Goal: Complete application form: Complete application form

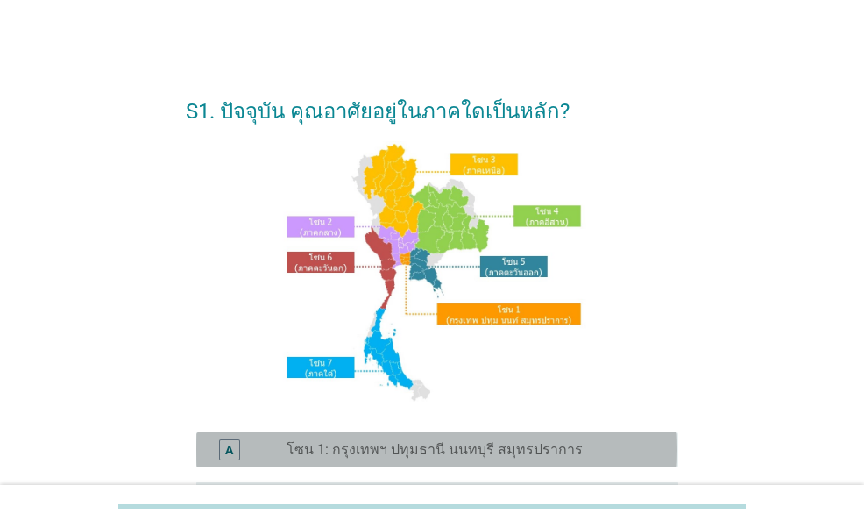
click at [544, 451] on label "โซน 1: กรุงเทพฯ ปทุมธานี นนทบุรี สมุทรปราการ" at bounding box center [435, 450] width 296 height 18
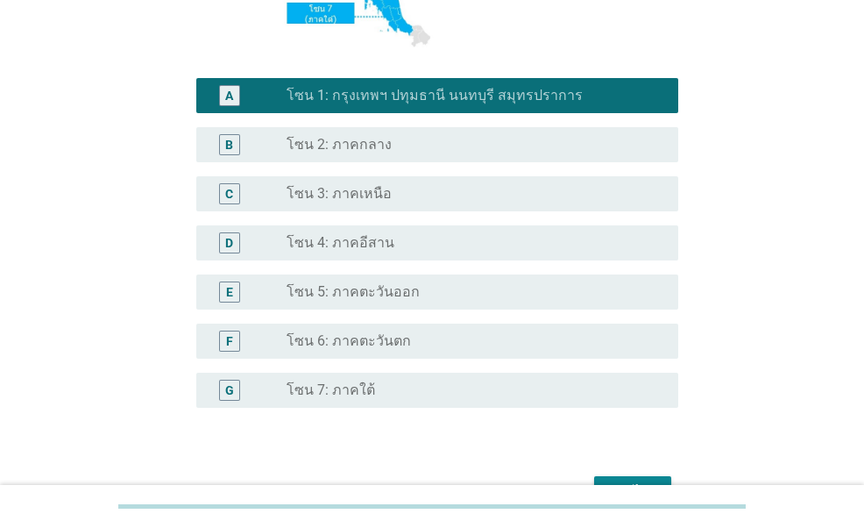
scroll to position [459, 0]
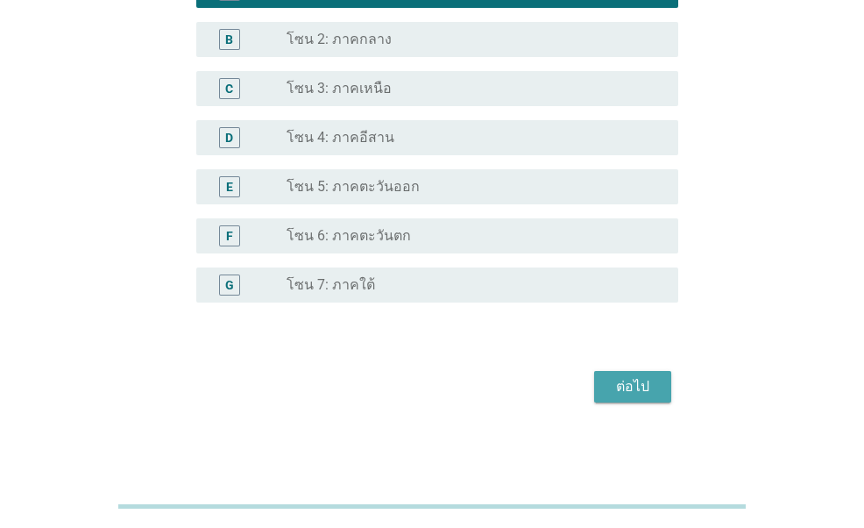
click at [652, 381] on div "ต่อไป" at bounding box center [632, 386] width 49 height 21
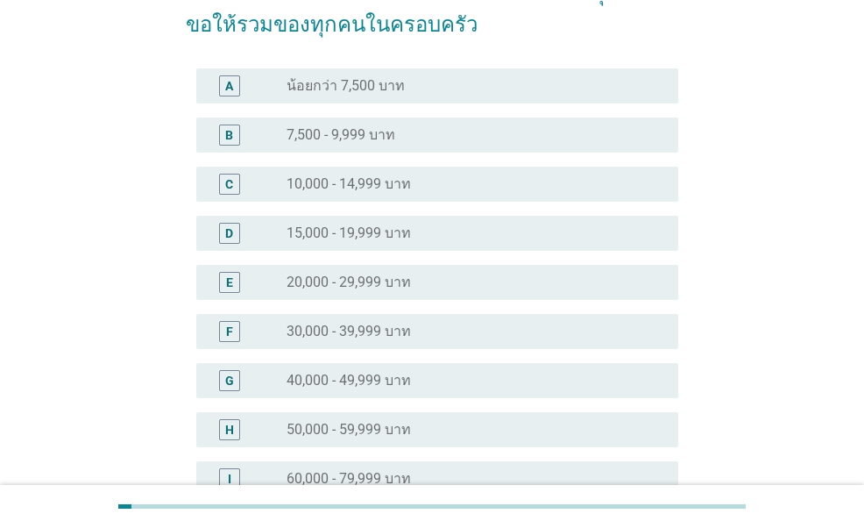
scroll to position [175, 0]
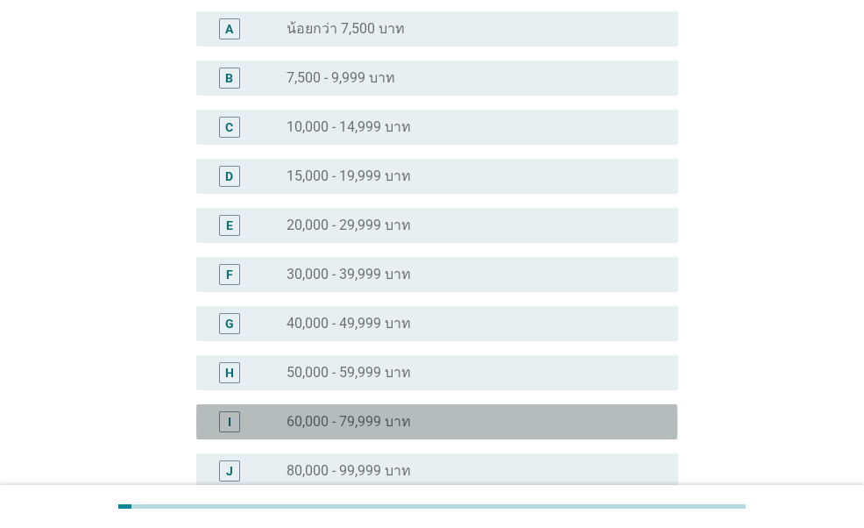
click at [442, 413] on div "radio_button_unchecked 60,000 - 79,999 บาท" at bounding box center [469, 422] width 364 height 18
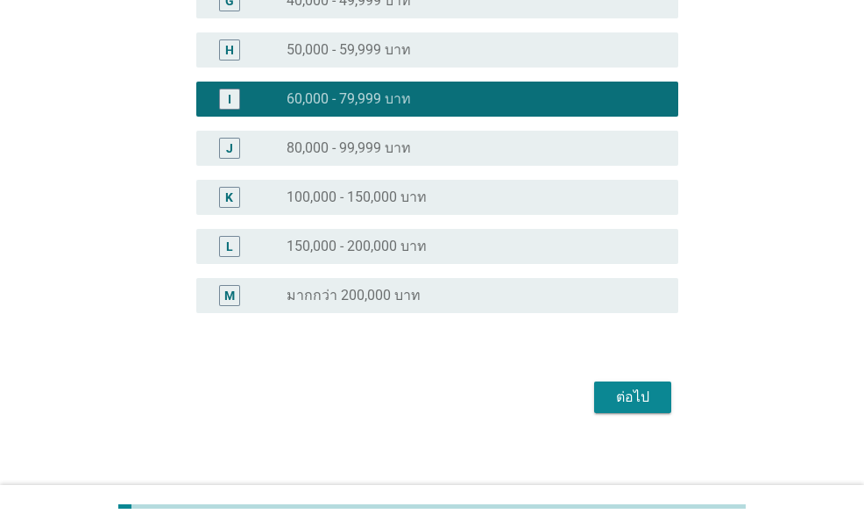
scroll to position [509, 0]
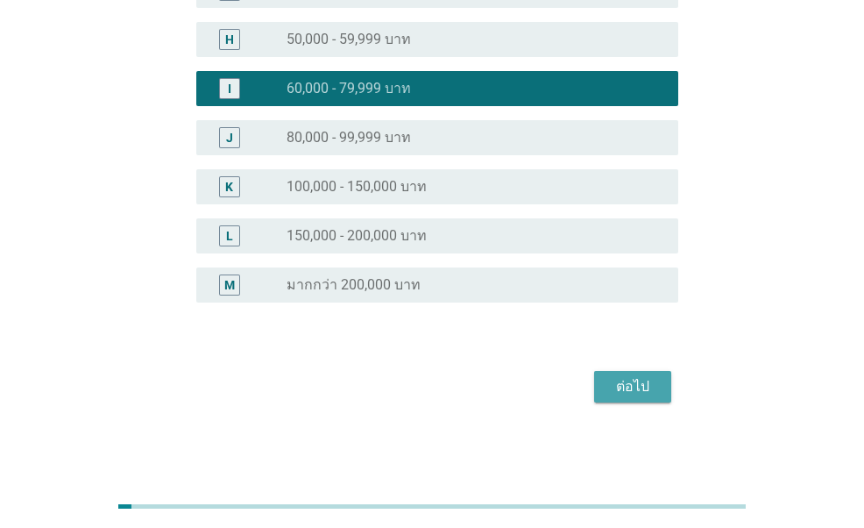
click at [654, 387] on div "ต่อไป" at bounding box center [632, 386] width 49 height 21
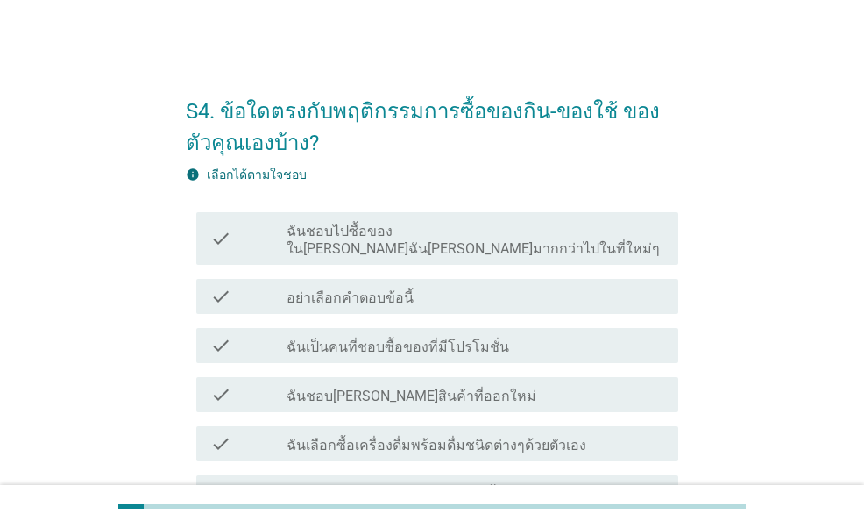
click at [577, 335] on div "check_box_outline_blank ฉันเป็นคนที่ชอบซื้อของที่มีโปรโมชั่น" at bounding box center [476, 345] width 378 height 21
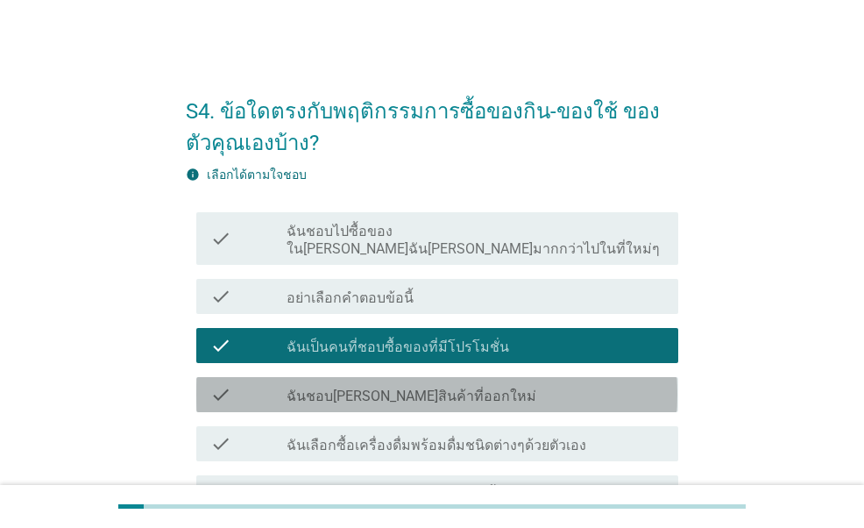
click at [538, 384] on div "check_box_outline_blank ฉันชอบ[PERSON_NAME]สินค้าที่ออกใหม่" at bounding box center [476, 394] width 378 height 21
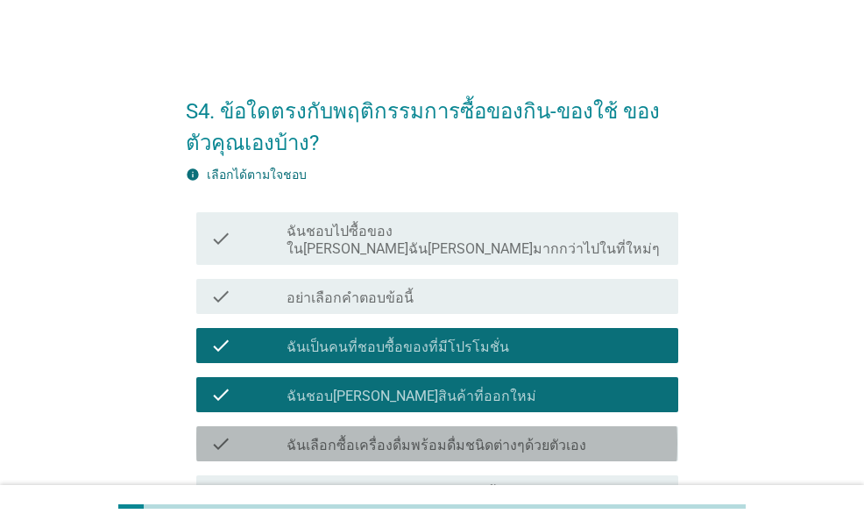
click at [526, 437] on label "ฉันเลือกซื้อเครื่องดื่มพร้อมดื่มชนิดต่างๆด้วยตัวเอง" at bounding box center [437, 446] width 300 height 18
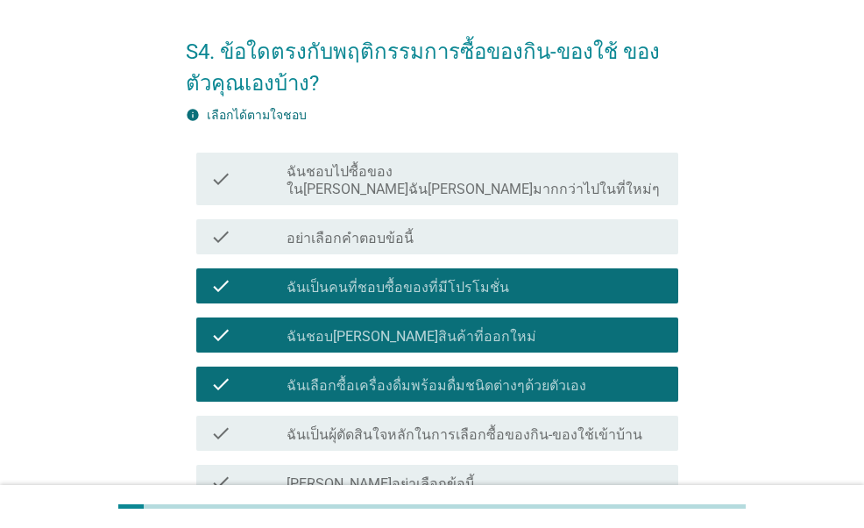
scroll to position [88, 0]
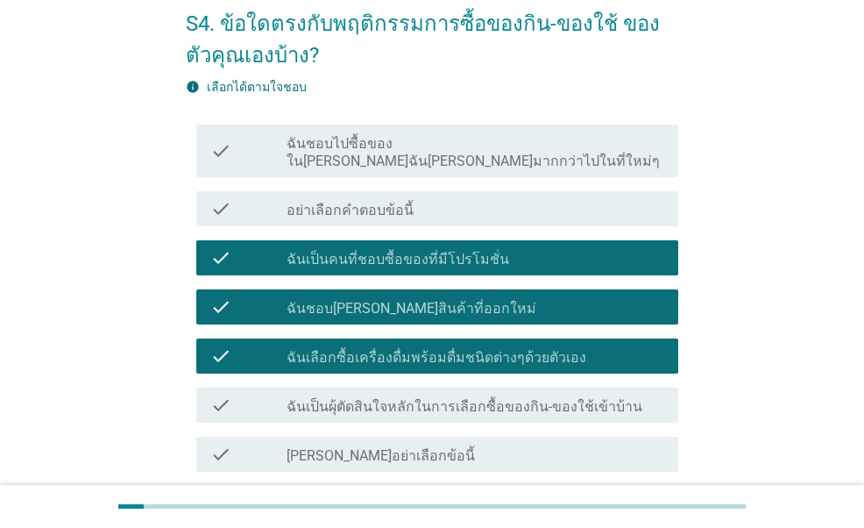
click at [529, 398] on label "ฉันเป็นผุ้ตัดสินใจหลักในการเลือกซื้อของกิน-ของใช้เข้าบ้าน" at bounding box center [465, 407] width 356 height 18
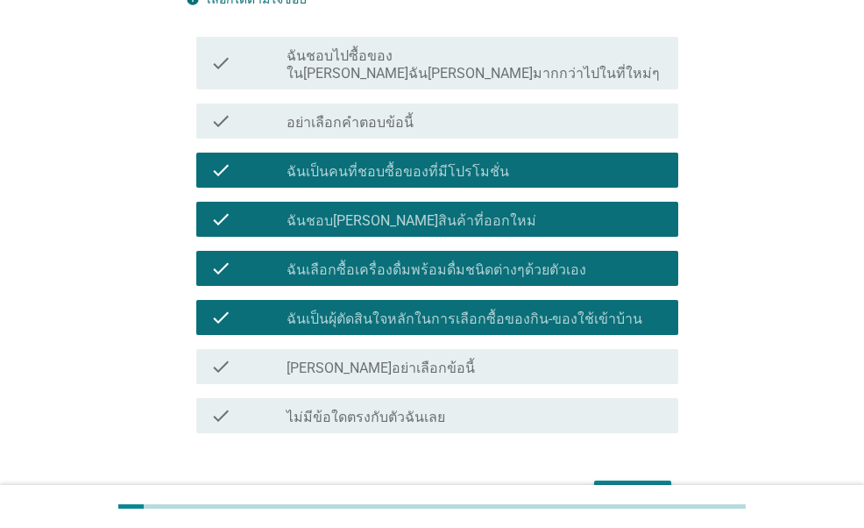
scroll to position [263, 0]
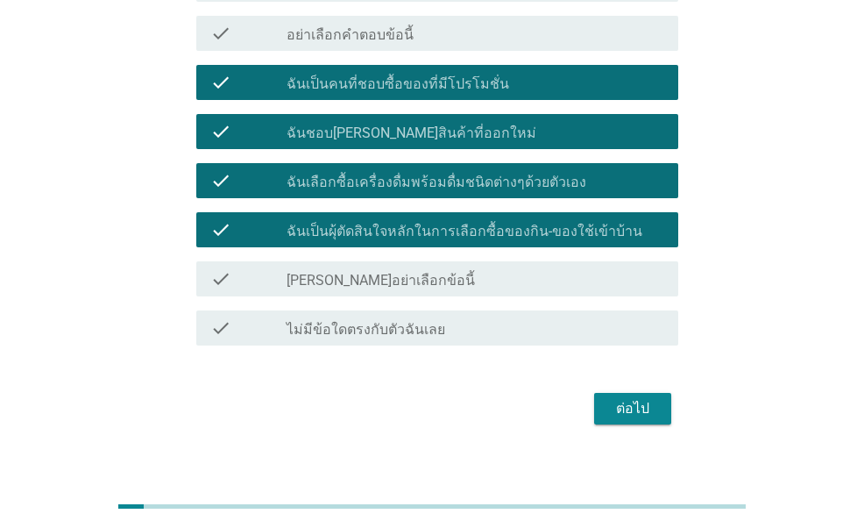
click at [619, 398] on div "ต่อไป" at bounding box center [632, 408] width 49 height 21
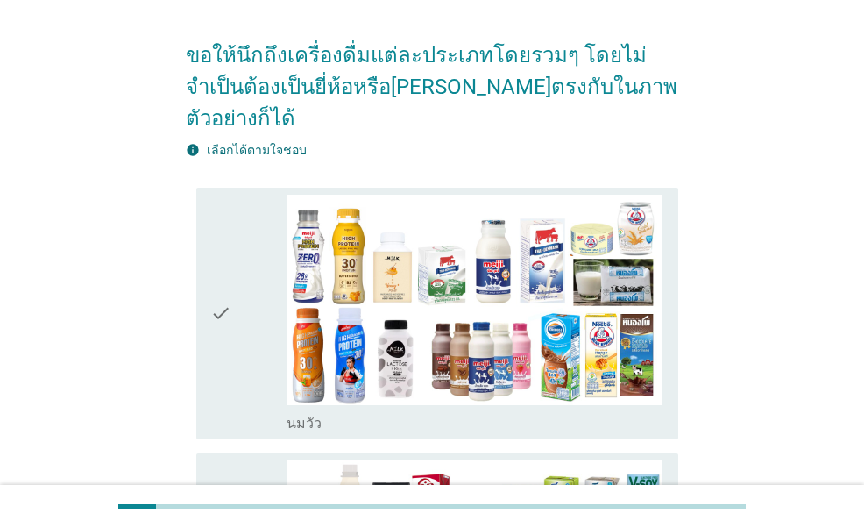
scroll to position [175, 0]
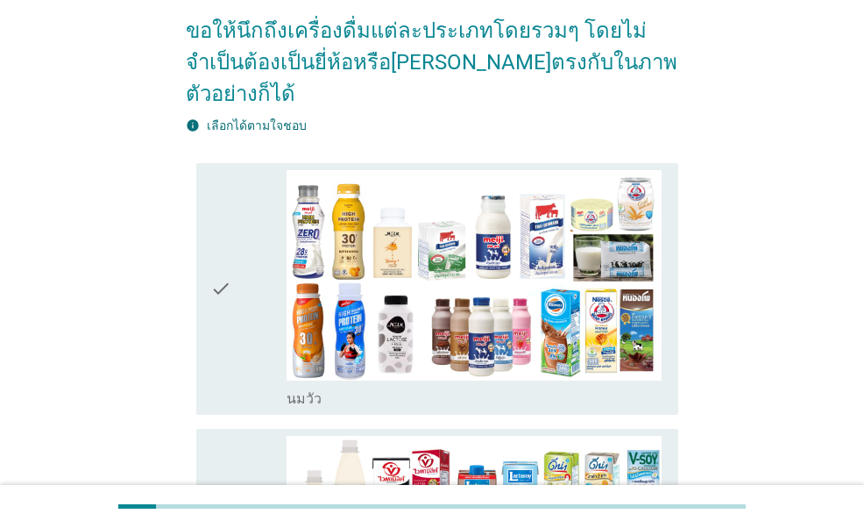
click at [244, 289] on div "check" at bounding box center [247, 289] width 75 height 238
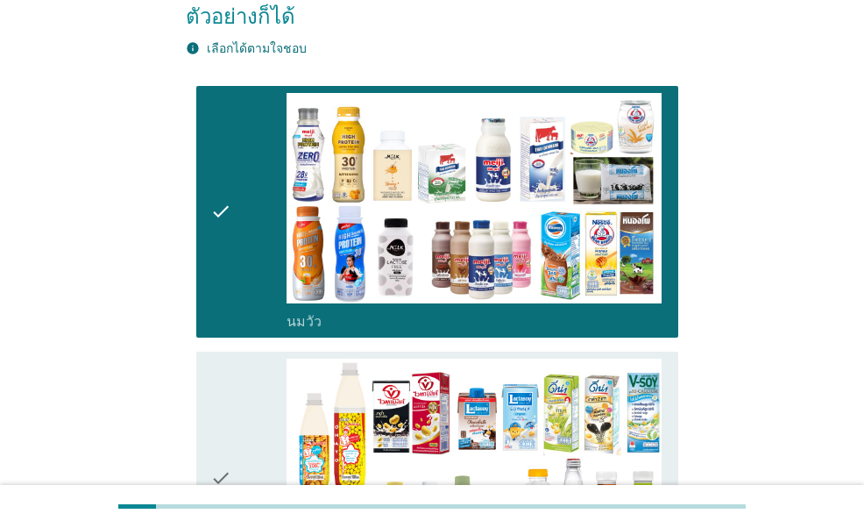
scroll to position [438, 0]
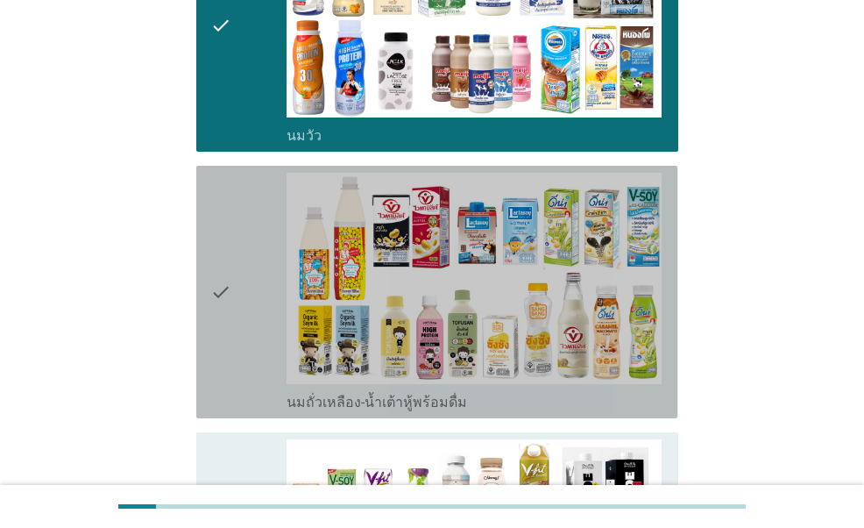
click at [244, 290] on div "check" at bounding box center [247, 292] width 75 height 238
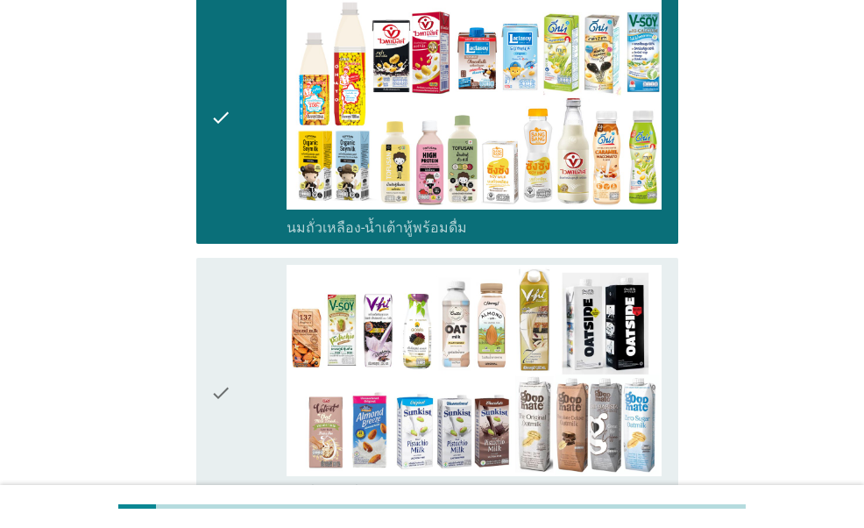
scroll to position [614, 0]
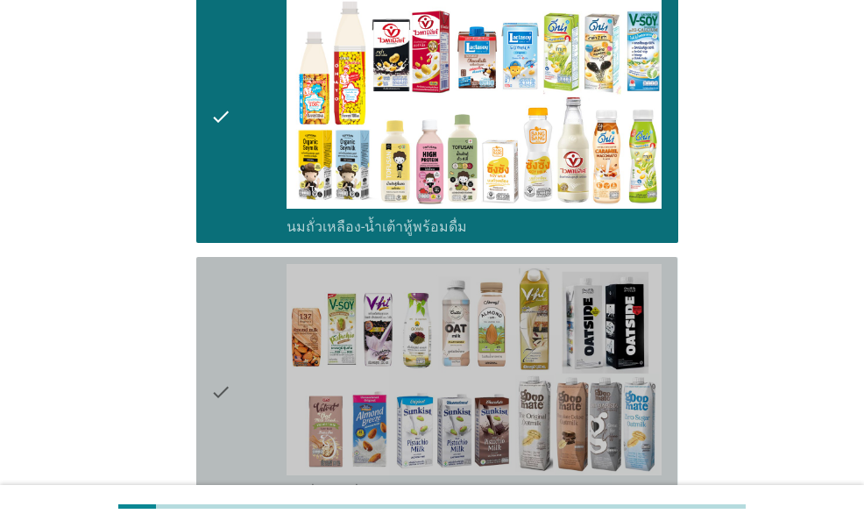
click at [239, 330] on div "check" at bounding box center [247, 392] width 75 height 256
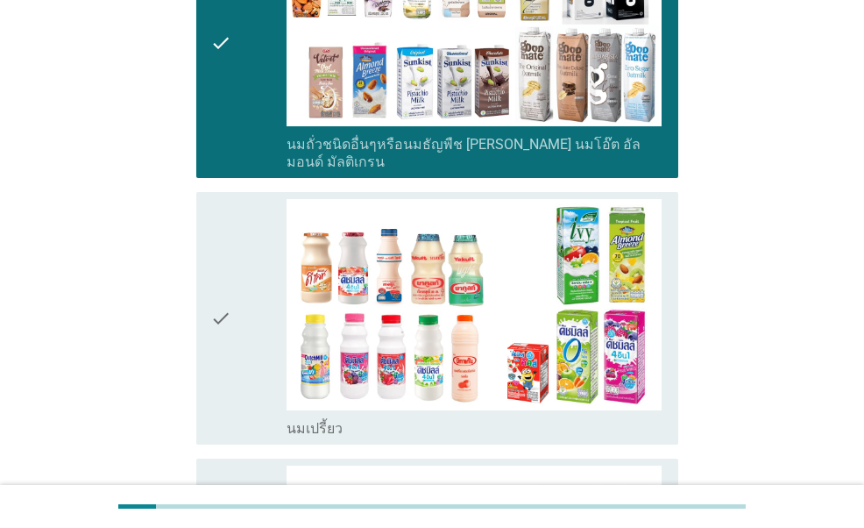
scroll to position [964, 0]
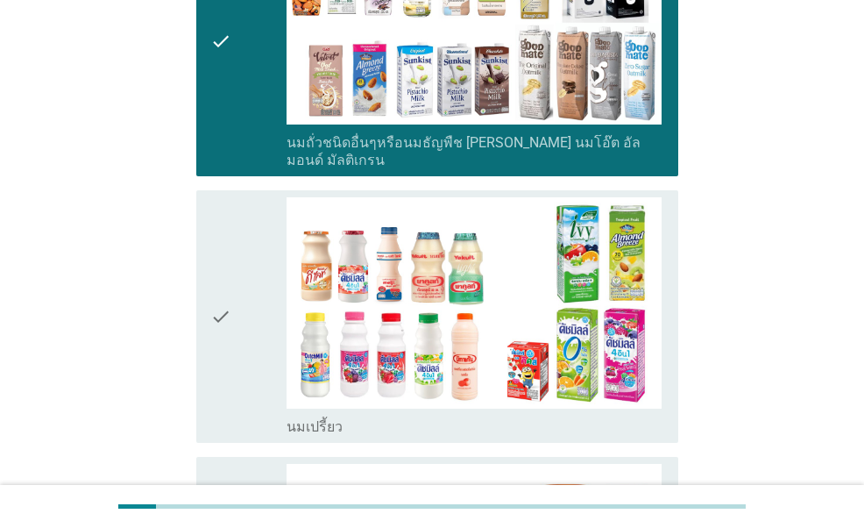
click at [242, 305] on div "check" at bounding box center [247, 316] width 75 height 238
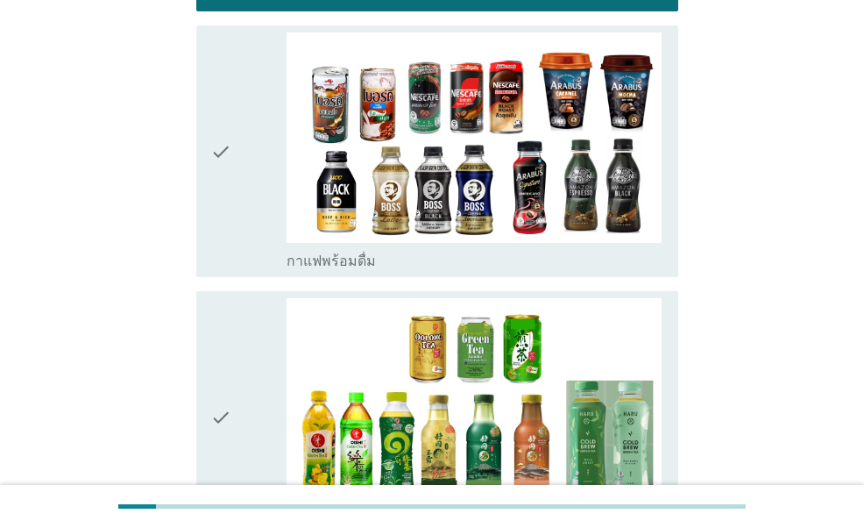
scroll to position [1403, 0]
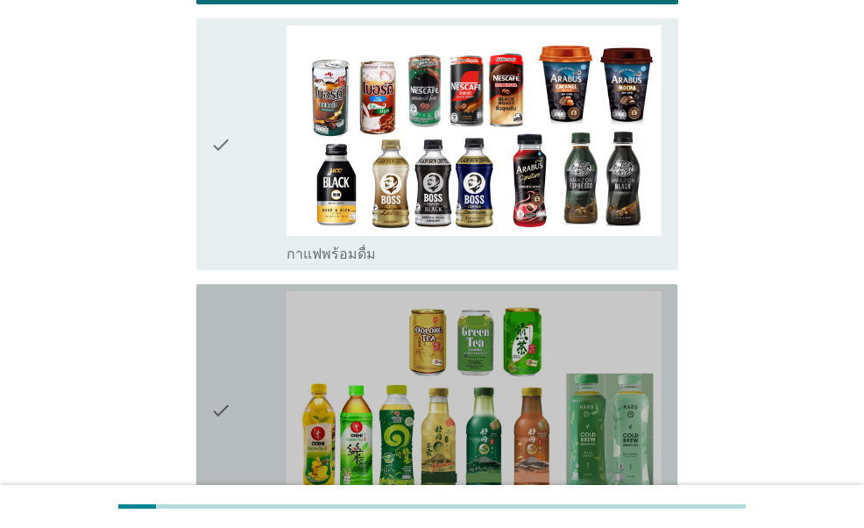
click at [242, 305] on div "check" at bounding box center [247, 410] width 75 height 238
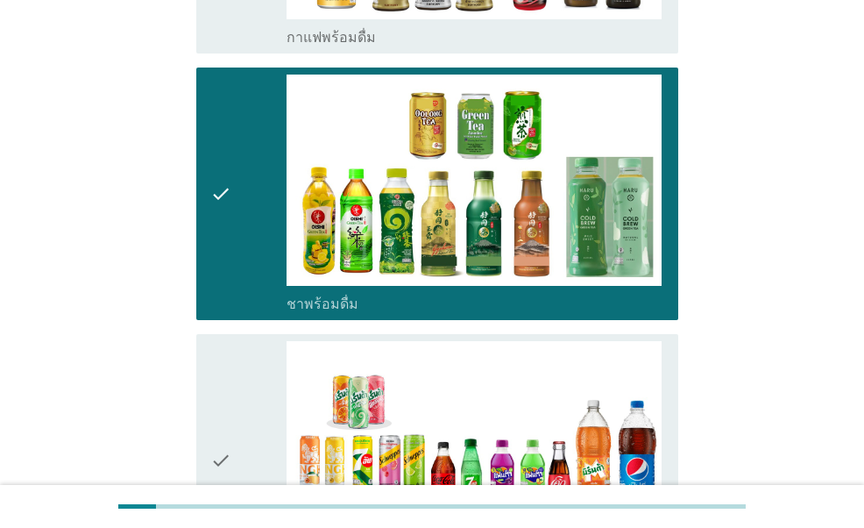
scroll to position [1666, 0]
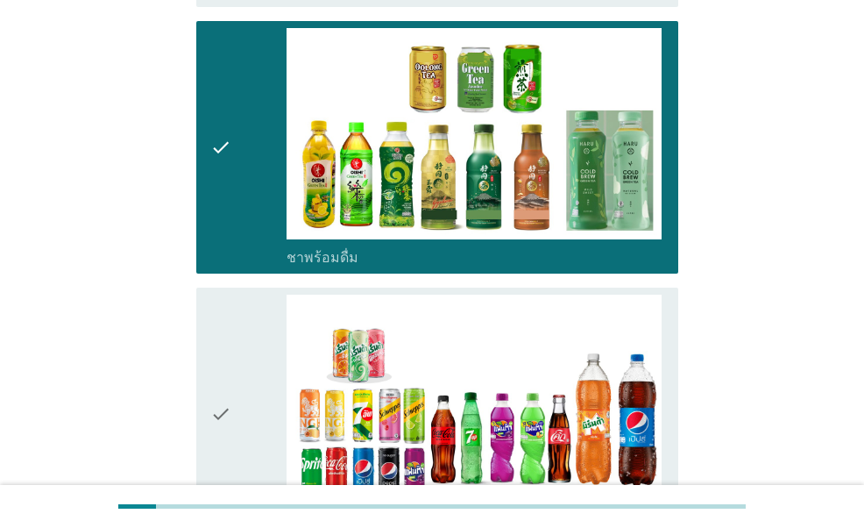
click at [242, 305] on div "check" at bounding box center [247, 414] width 75 height 238
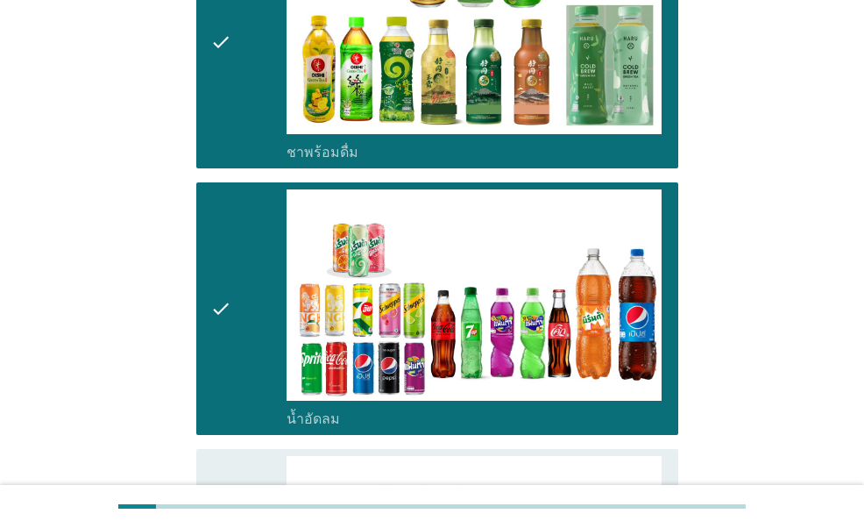
scroll to position [2017, 0]
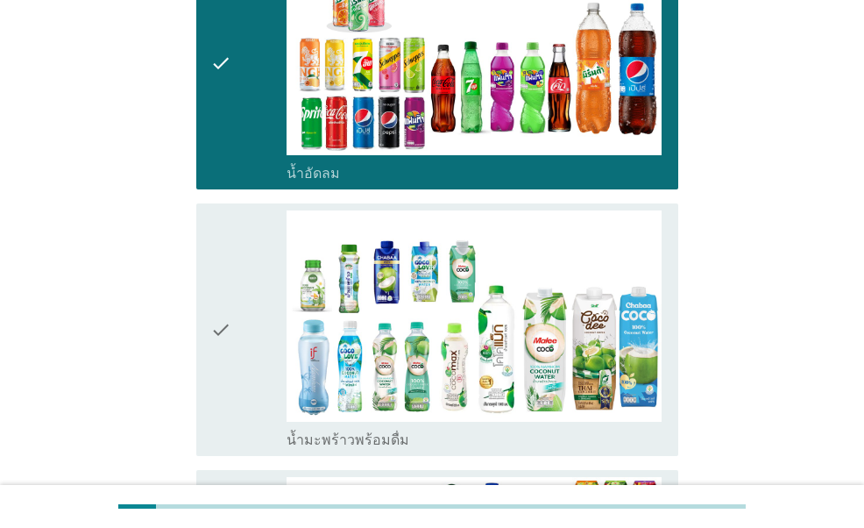
click at [242, 311] on div "check" at bounding box center [247, 329] width 75 height 238
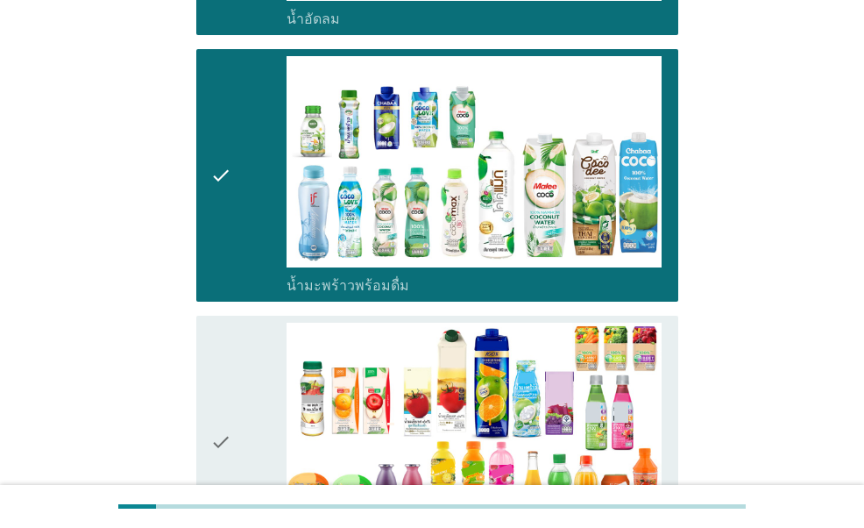
scroll to position [2192, 0]
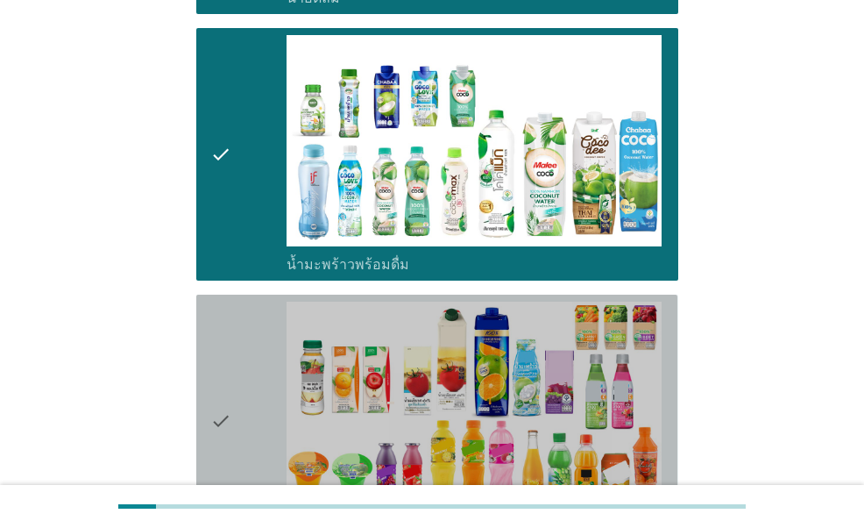
click at [240, 311] on div "check" at bounding box center [247, 421] width 75 height 238
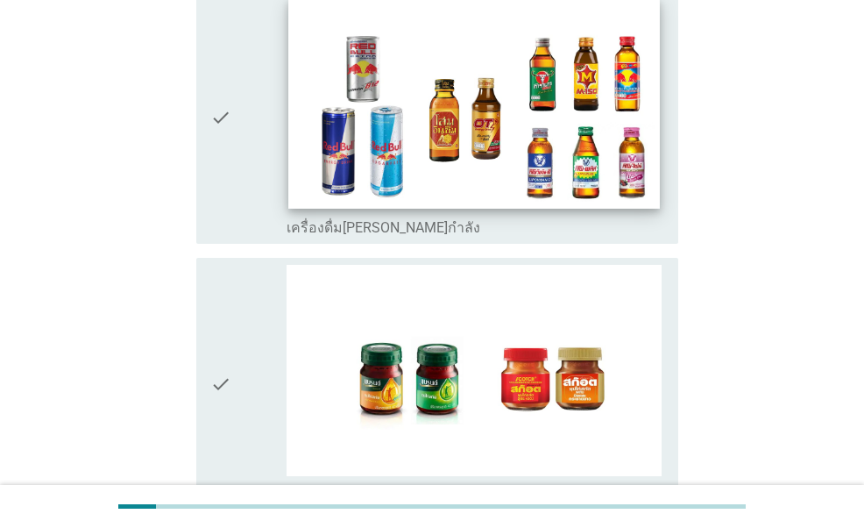
scroll to position [3595, 0]
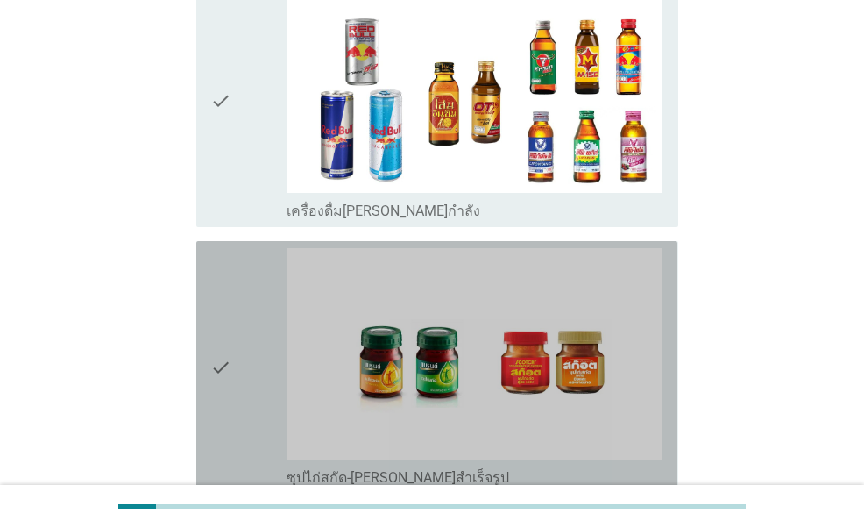
click at [223, 329] on icon "check" at bounding box center [220, 367] width 21 height 238
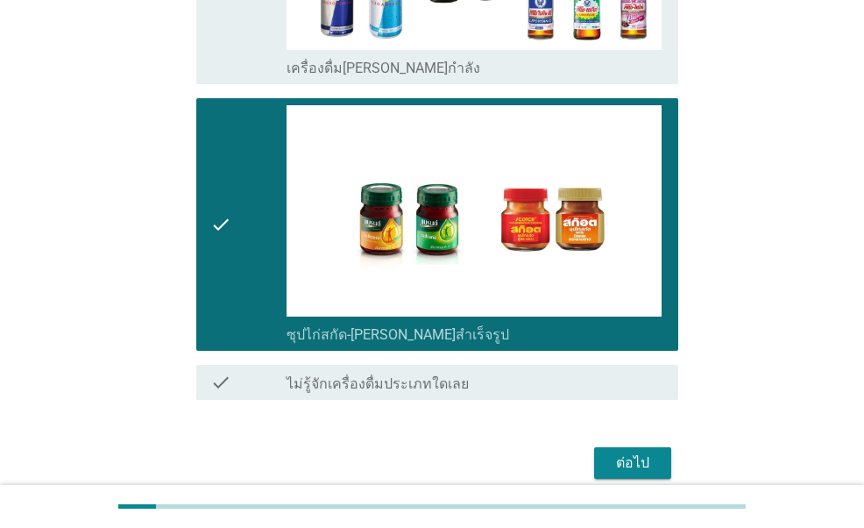
scroll to position [3743, 0]
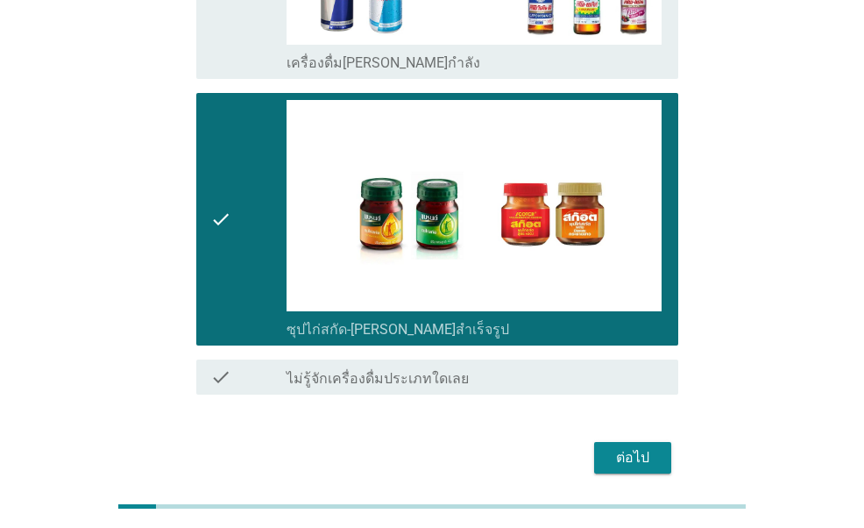
click at [618, 447] on div "ต่อไป" at bounding box center [632, 457] width 49 height 21
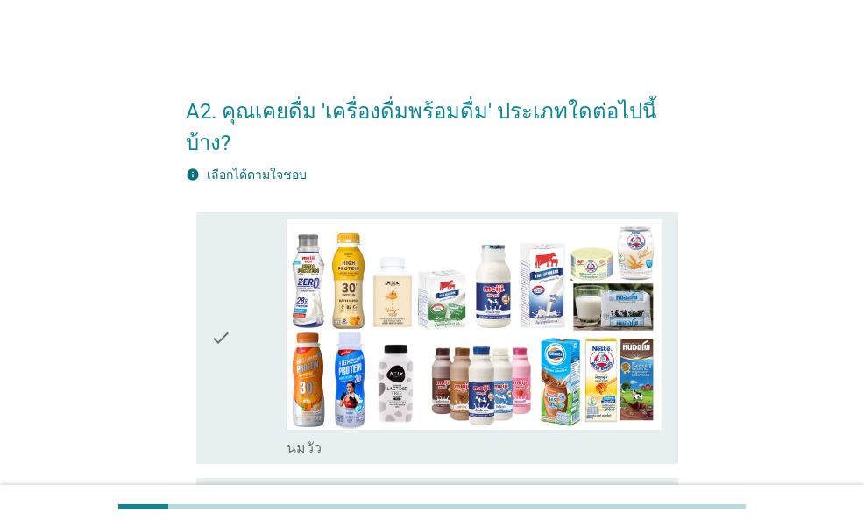
click at [245, 352] on div "check" at bounding box center [247, 338] width 75 height 238
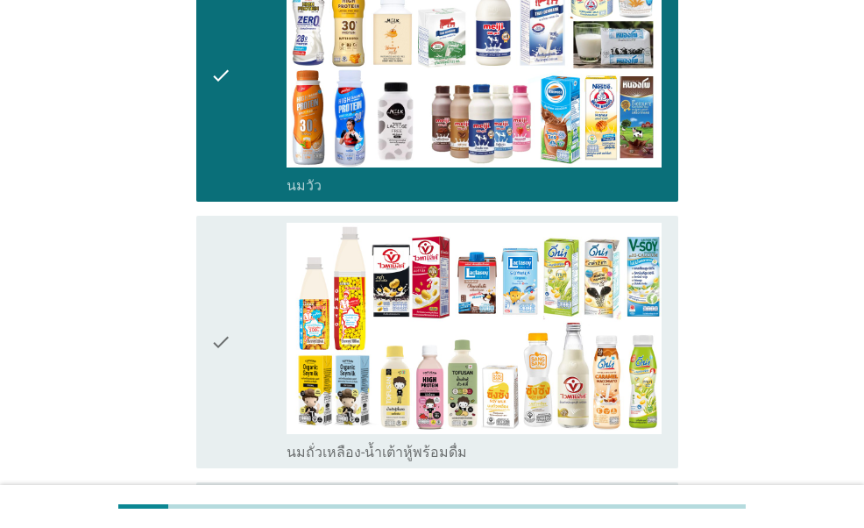
scroll to position [263, 0]
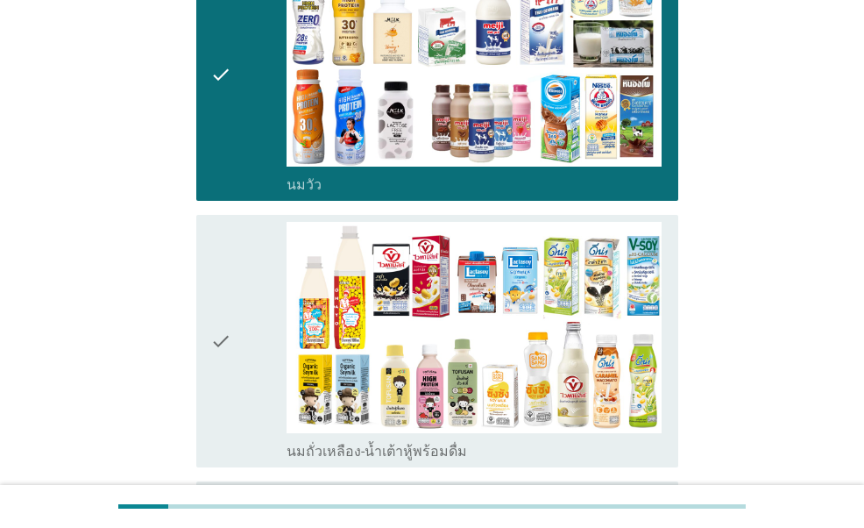
click at [246, 266] on div "check" at bounding box center [247, 341] width 75 height 238
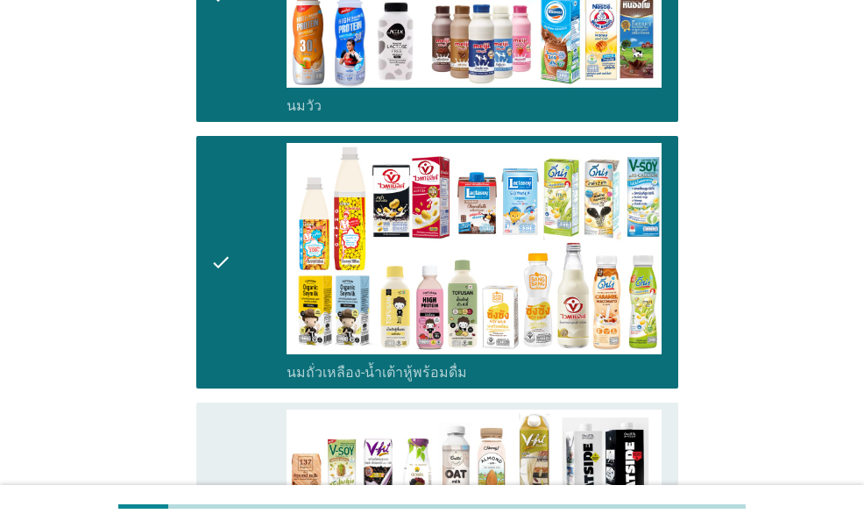
scroll to position [526, 0]
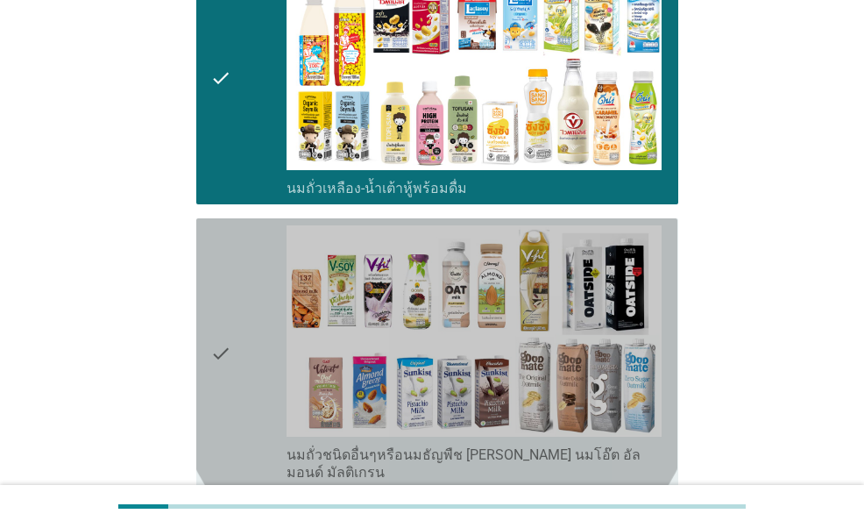
click at [245, 269] on div "check" at bounding box center [247, 353] width 75 height 256
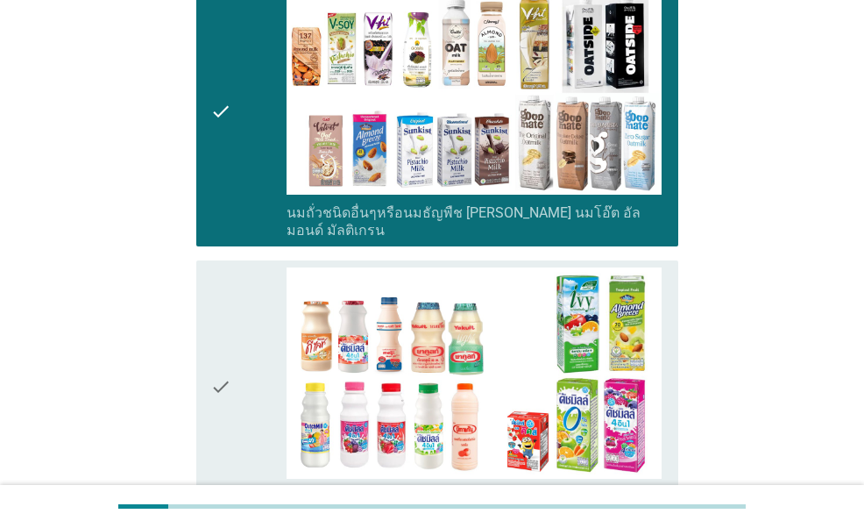
scroll to position [789, 0]
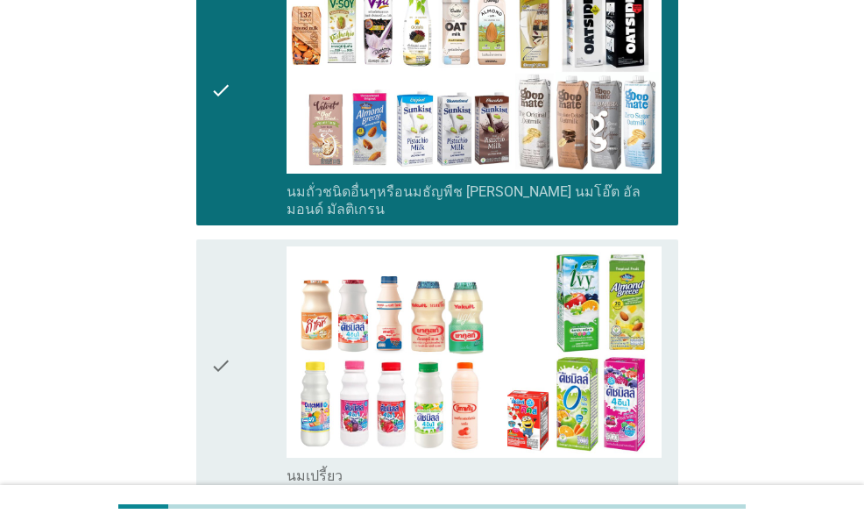
click at [245, 269] on div "check" at bounding box center [247, 365] width 75 height 238
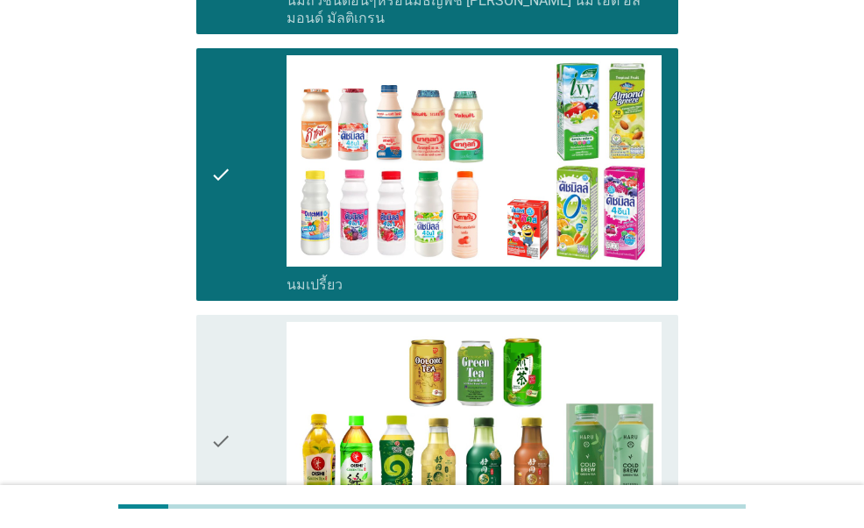
scroll to position [1052, 0]
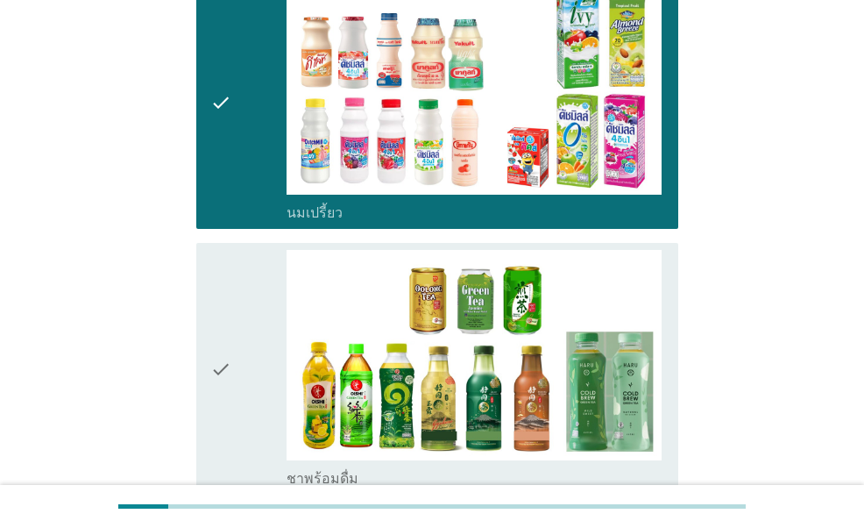
click at [246, 294] on div "check" at bounding box center [247, 369] width 75 height 238
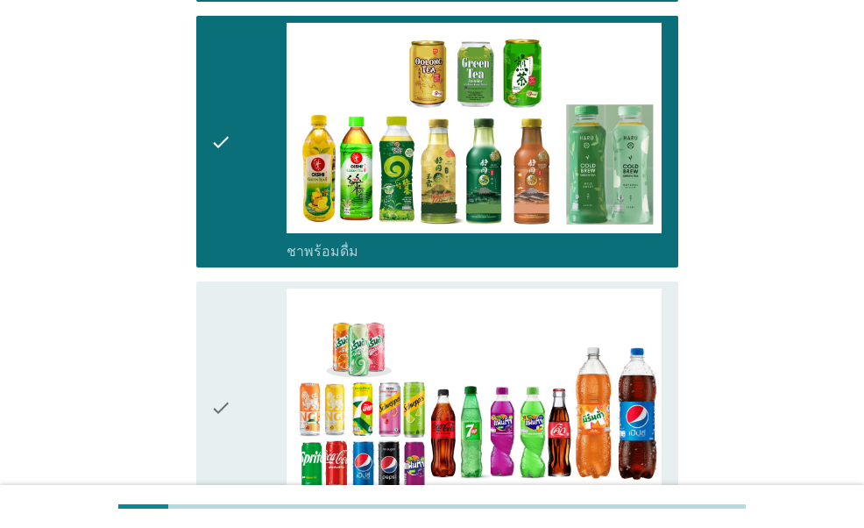
scroll to position [1315, 0]
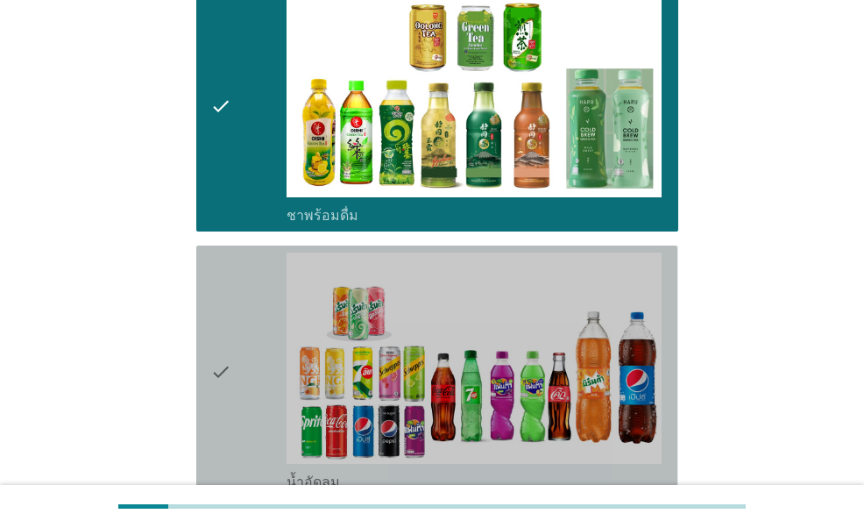
click at [246, 294] on div "check" at bounding box center [247, 372] width 75 height 238
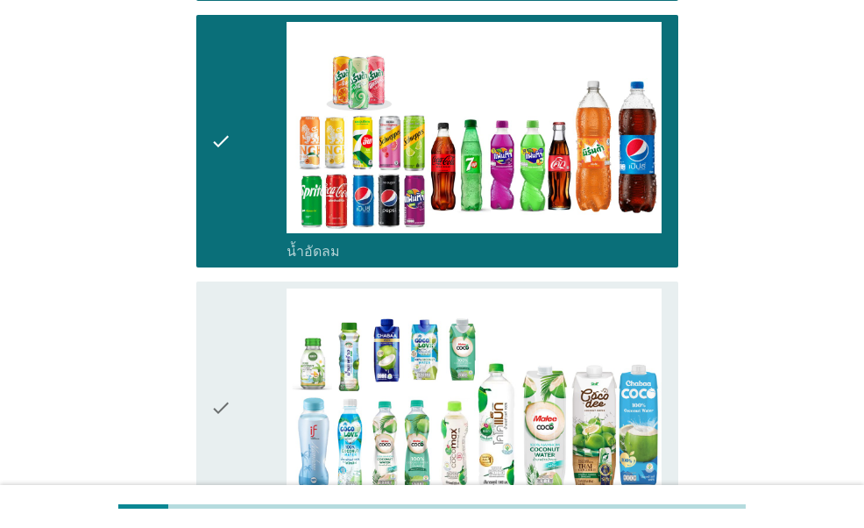
scroll to position [1578, 0]
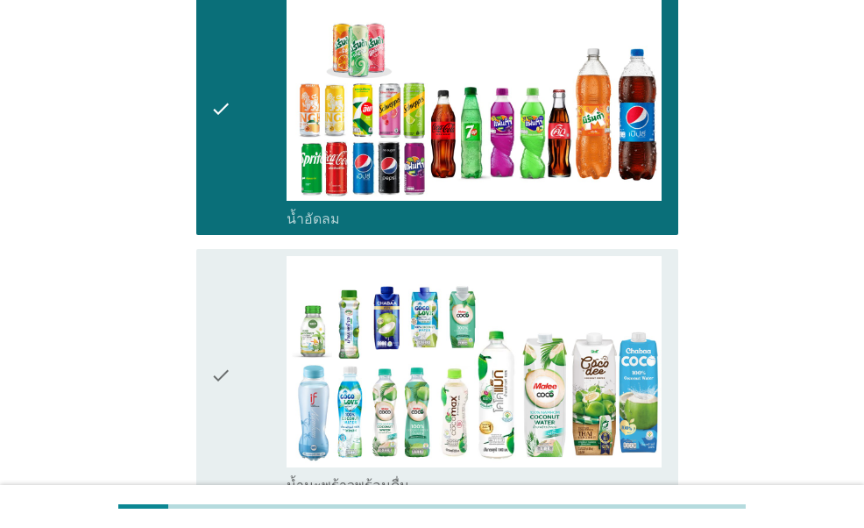
click at [246, 294] on div "check" at bounding box center [247, 375] width 75 height 238
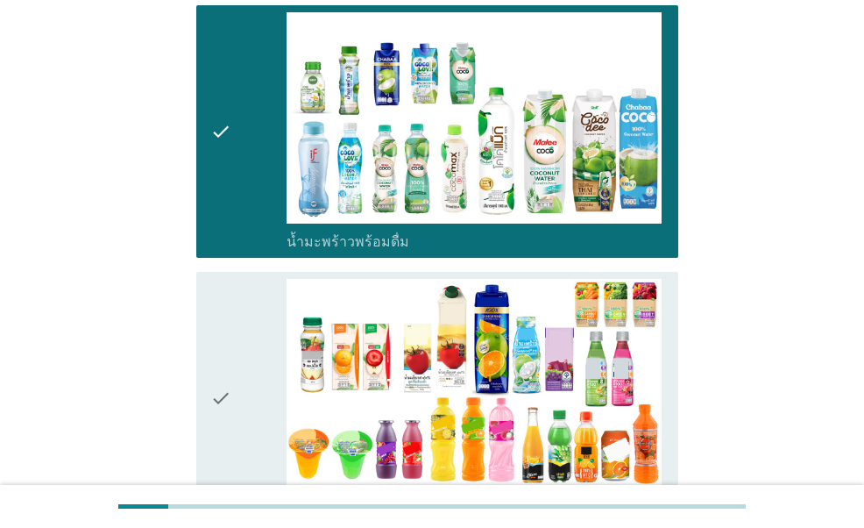
scroll to position [1841, 0]
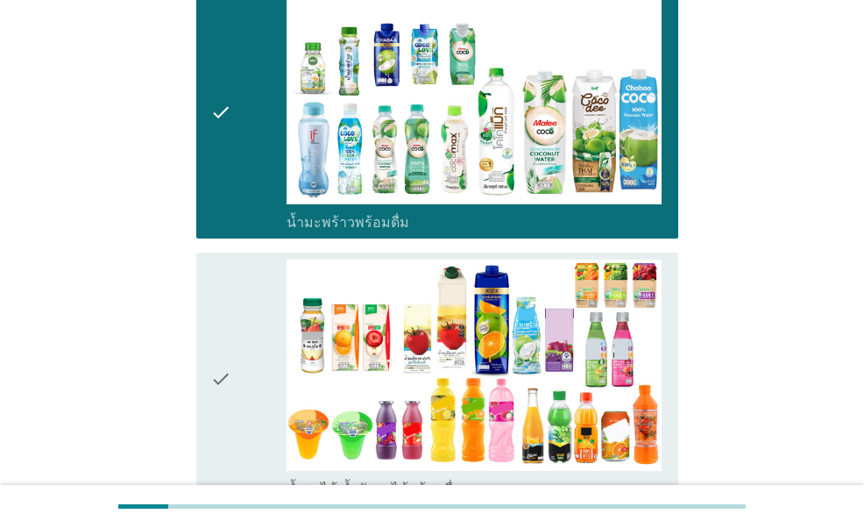
click at [246, 294] on div "check" at bounding box center [247, 379] width 75 height 238
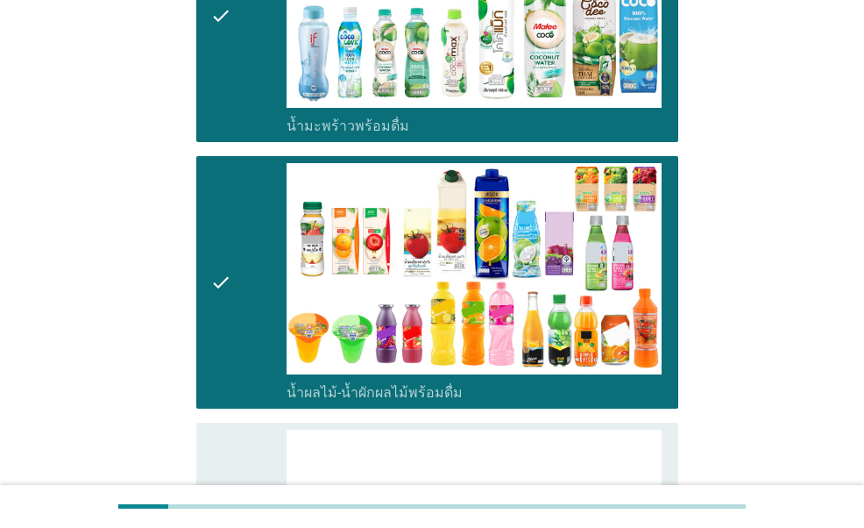
scroll to position [2192, 0]
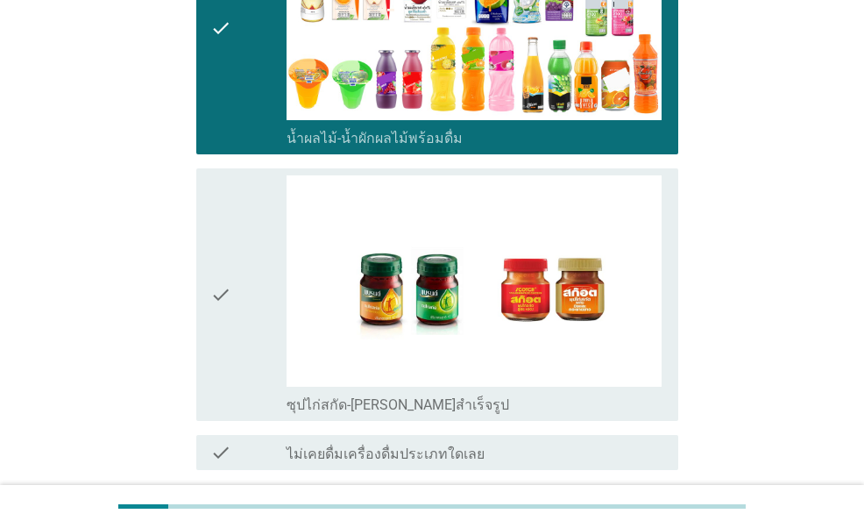
click at [246, 294] on div "check" at bounding box center [247, 294] width 75 height 238
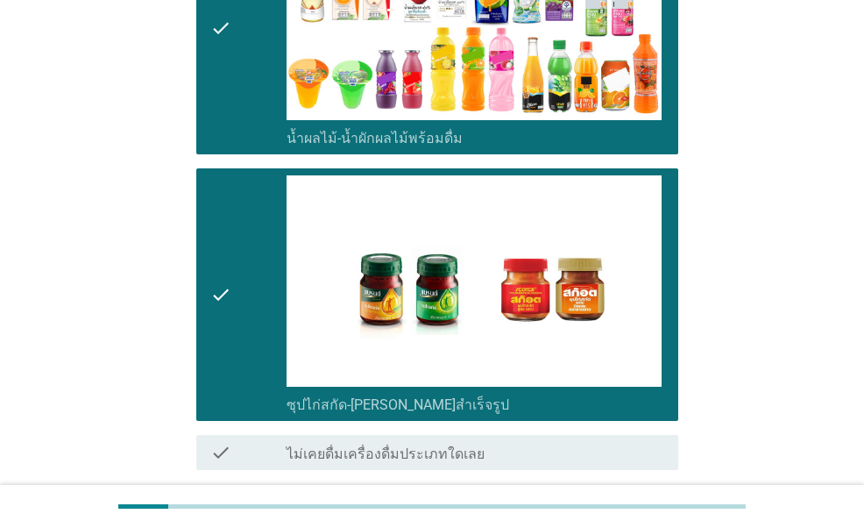
click at [601, 517] on button "ต่อไป" at bounding box center [632, 533] width 77 height 32
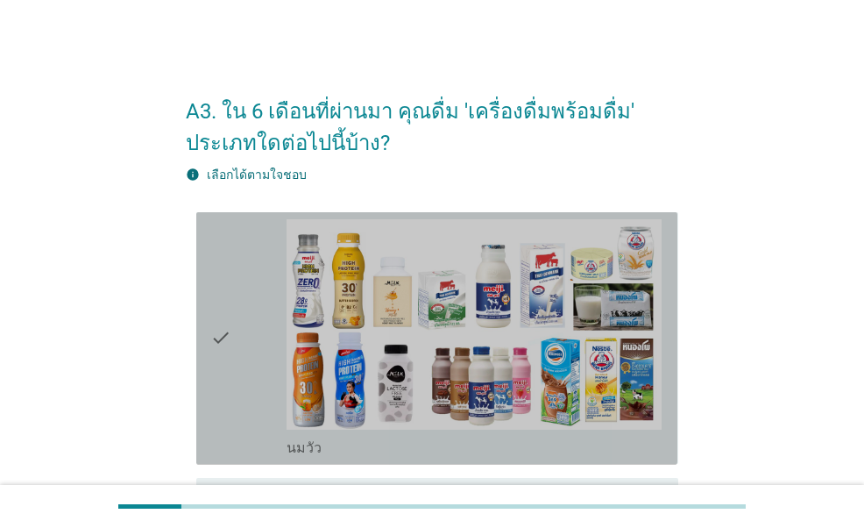
click at [245, 353] on div "check" at bounding box center [247, 338] width 75 height 238
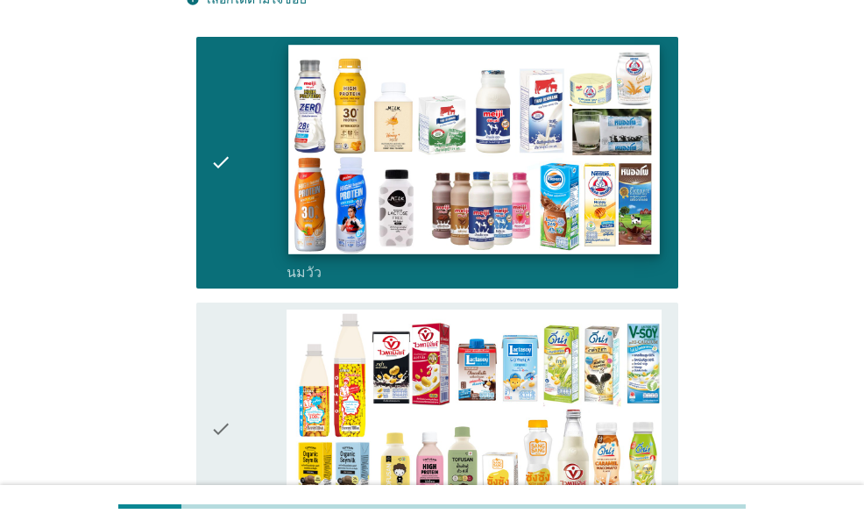
scroll to position [263, 0]
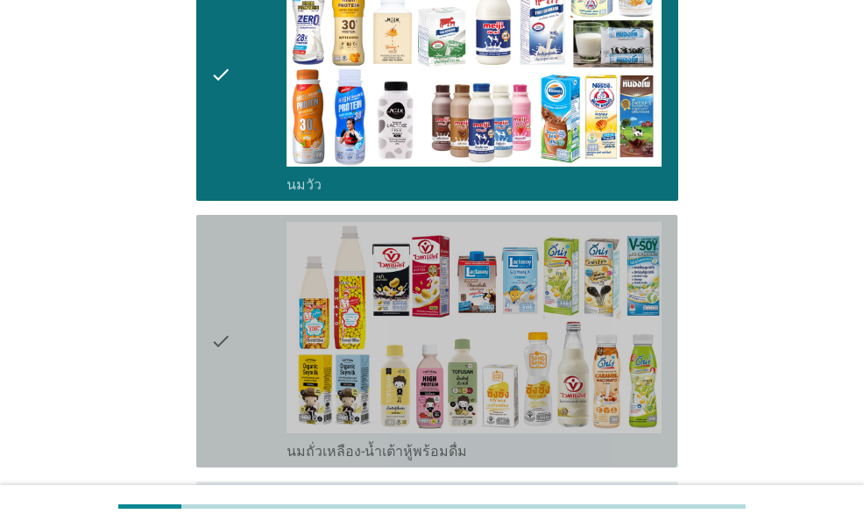
click at [252, 339] on div "check" at bounding box center [247, 341] width 75 height 238
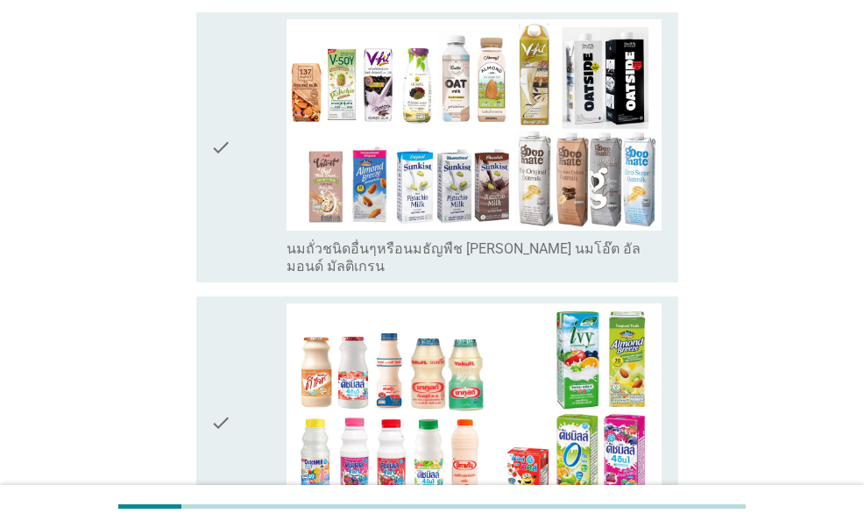
scroll to position [789, 0]
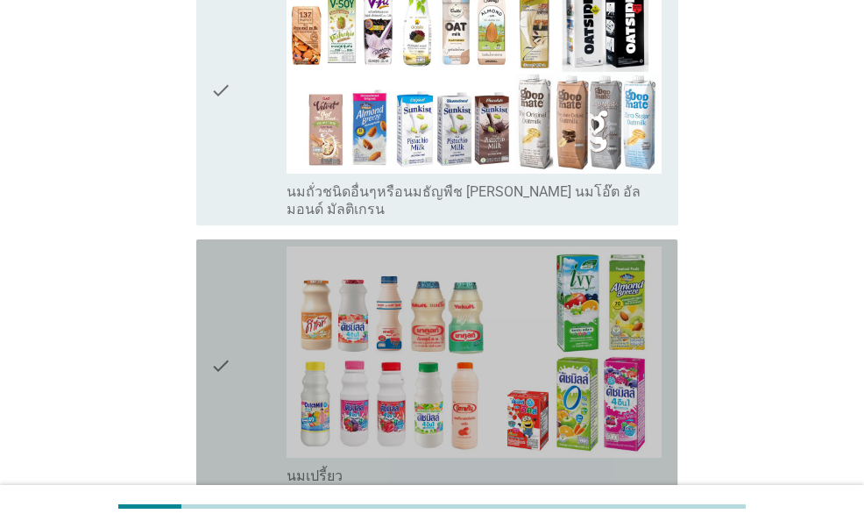
click at [245, 294] on div "check" at bounding box center [247, 365] width 75 height 238
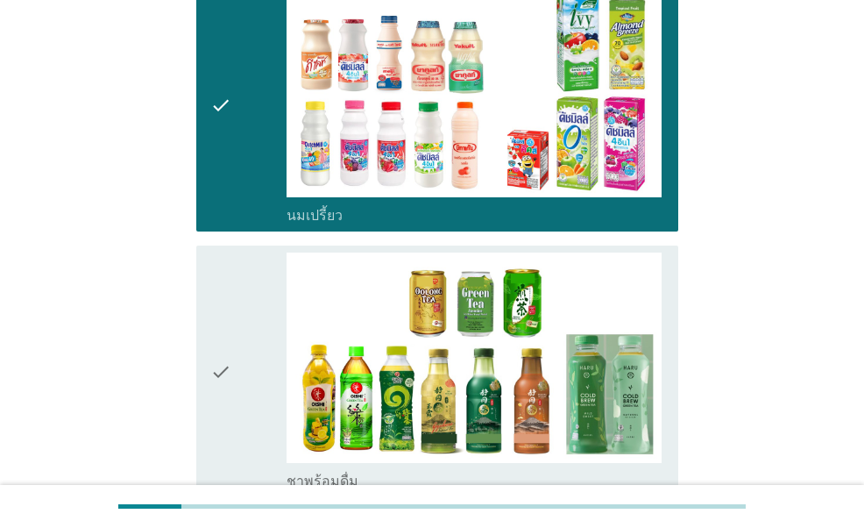
scroll to position [1052, 0]
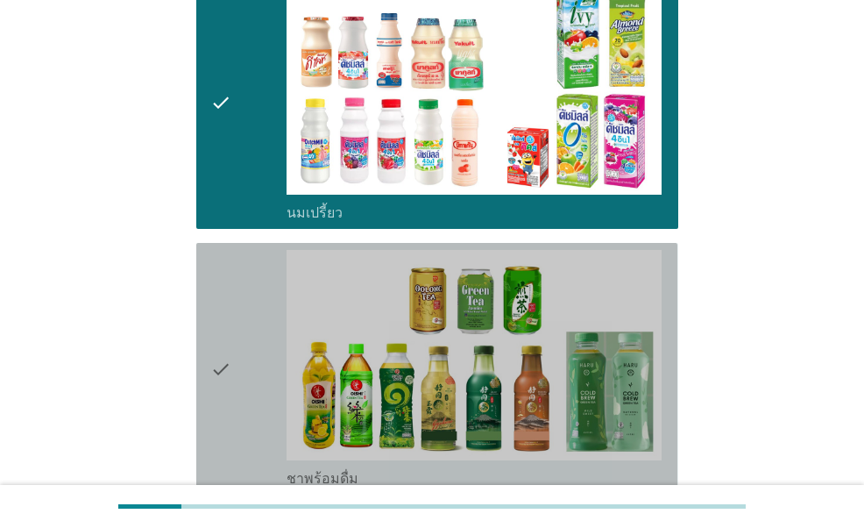
click at [245, 294] on div "check" at bounding box center [247, 369] width 75 height 238
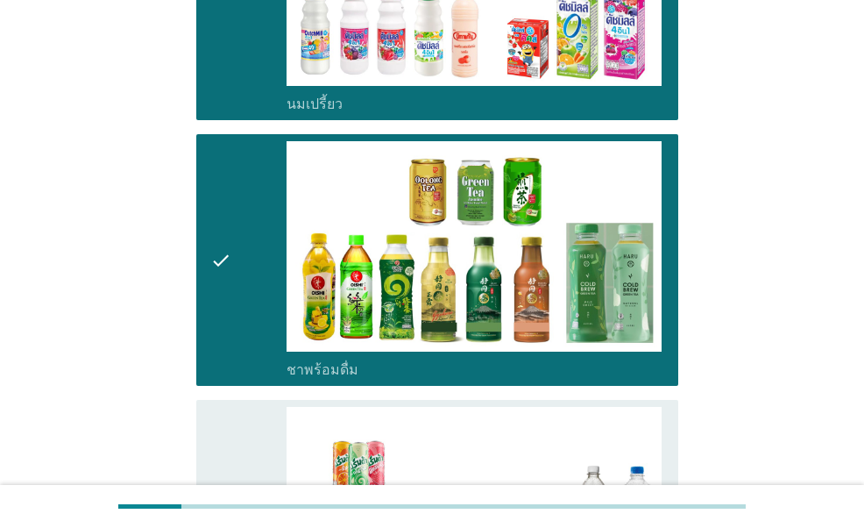
scroll to position [1315, 0]
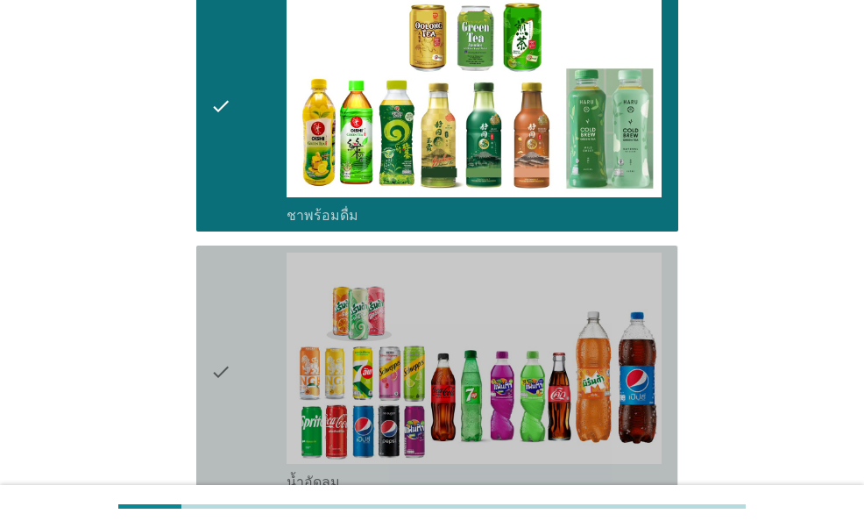
click at [245, 294] on div "check" at bounding box center [247, 372] width 75 height 238
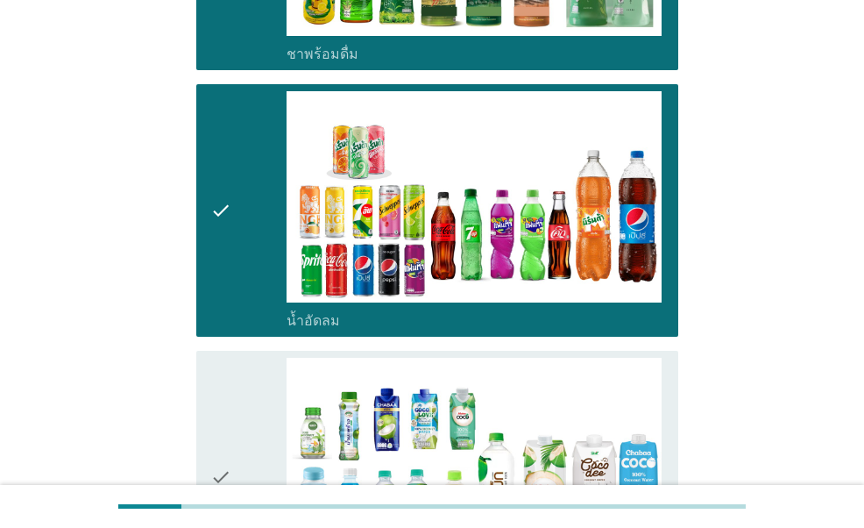
scroll to position [1578, 0]
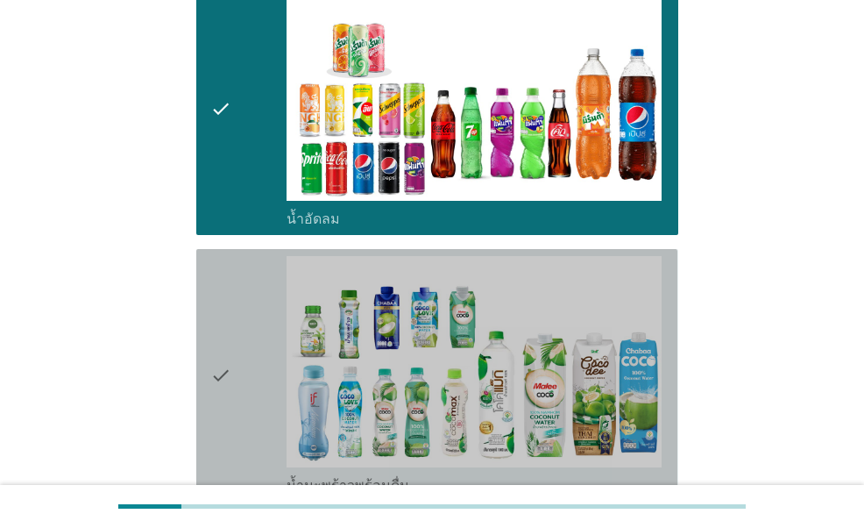
click at [245, 294] on div "check" at bounding box center [247, 375] width 75 height 238
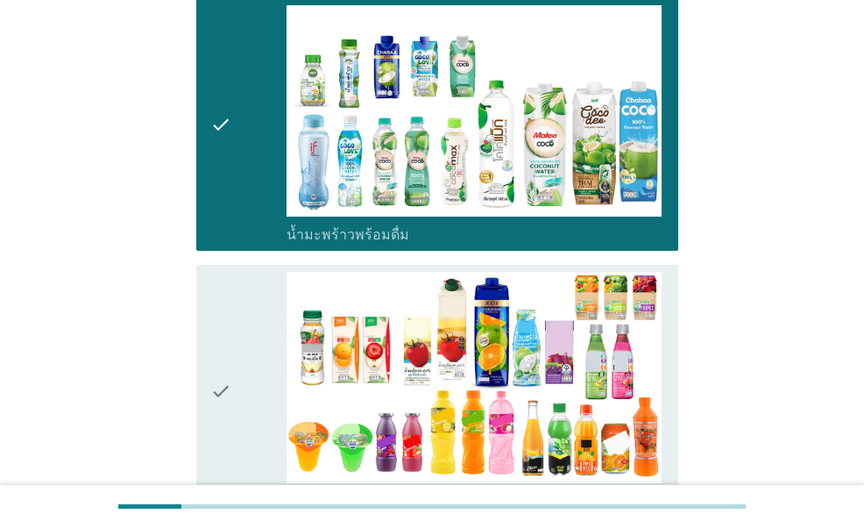
scroll to position [1929, 0]
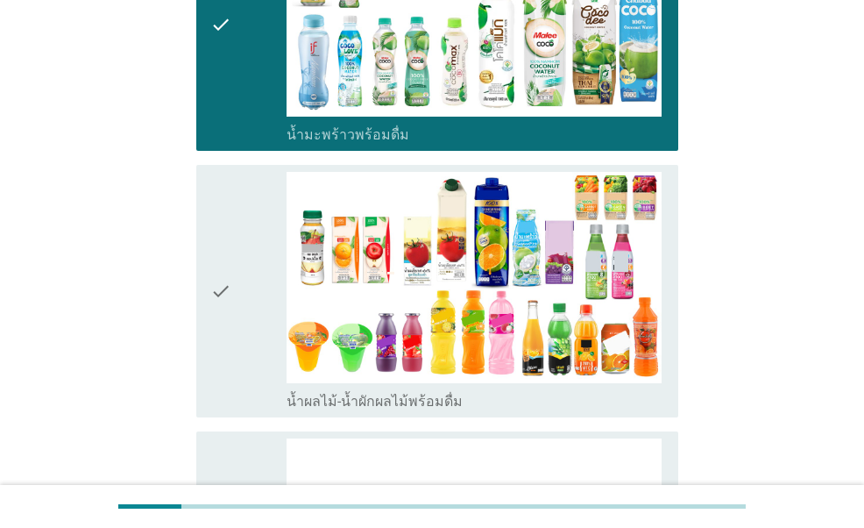
click at [245, 294] on div "check" at bounding box center [247, 291] width 75 height 238
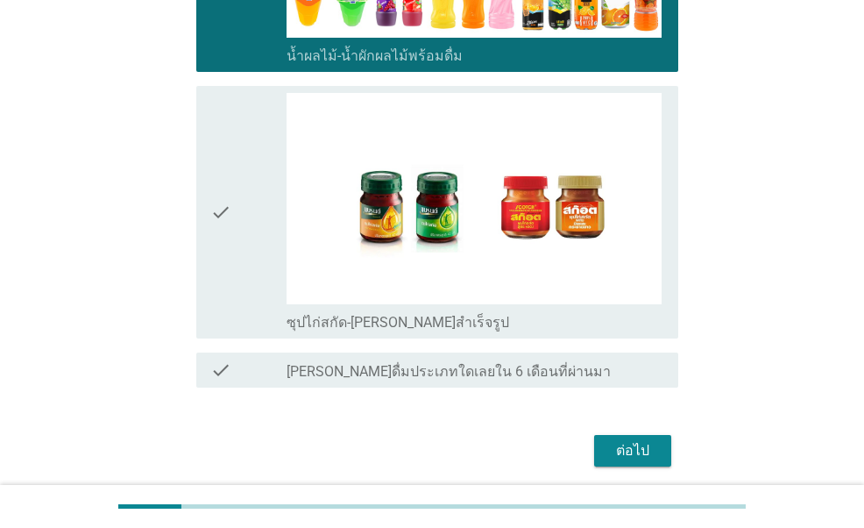
scroll to position [2280, 0]
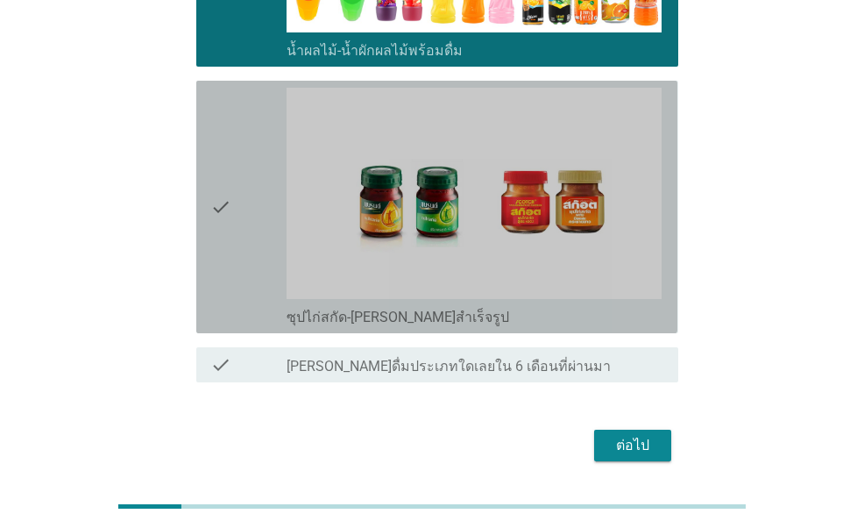
click at [250, 217] on div "check" at bounding box center [247, 207] width 75 height 238
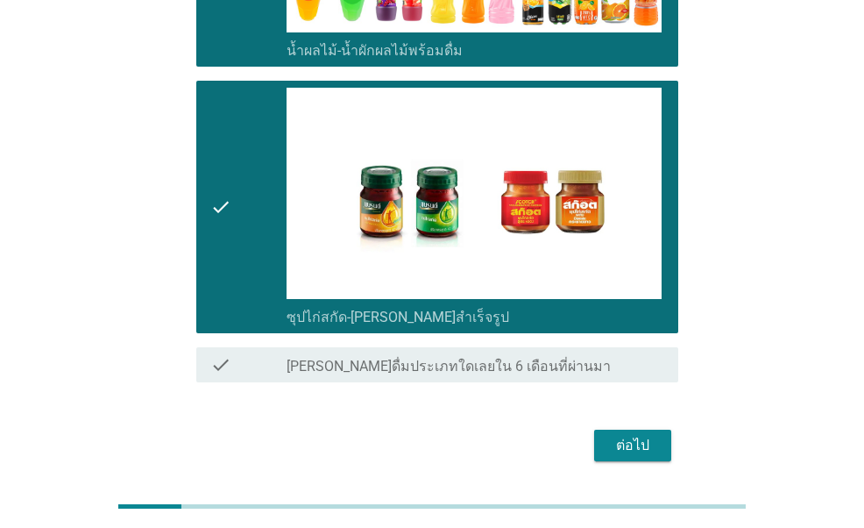
click at [636, 435] on div "ต่อไป" at bounding box center [632, 445] width 49 height 21
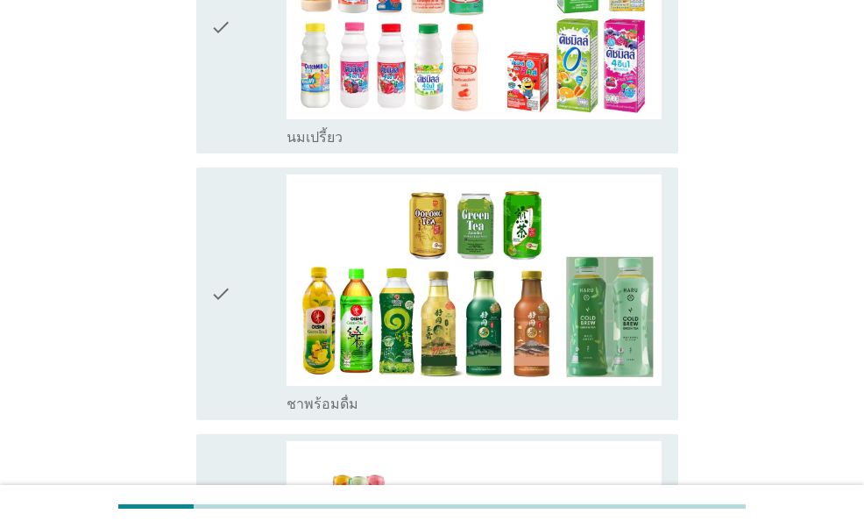
scroll to position [877, 0]
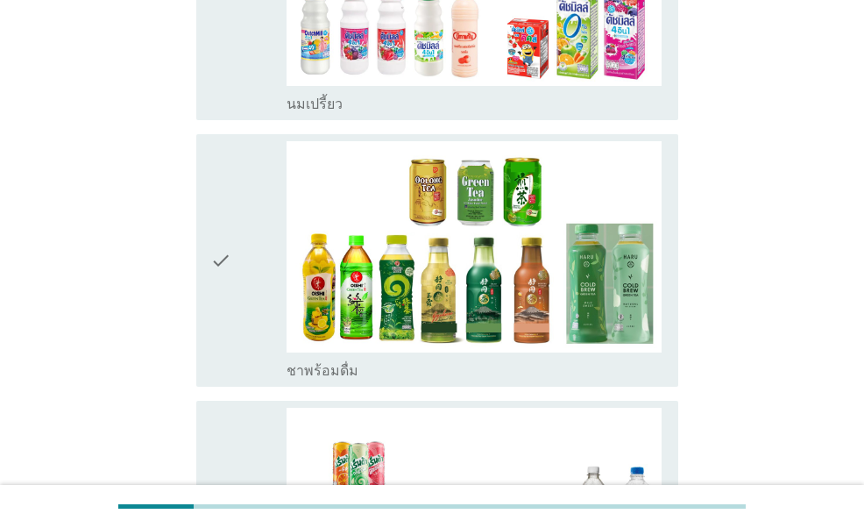
click at [231, 276] on icon "check" at bounding box center [220, 260] width 21 height 238
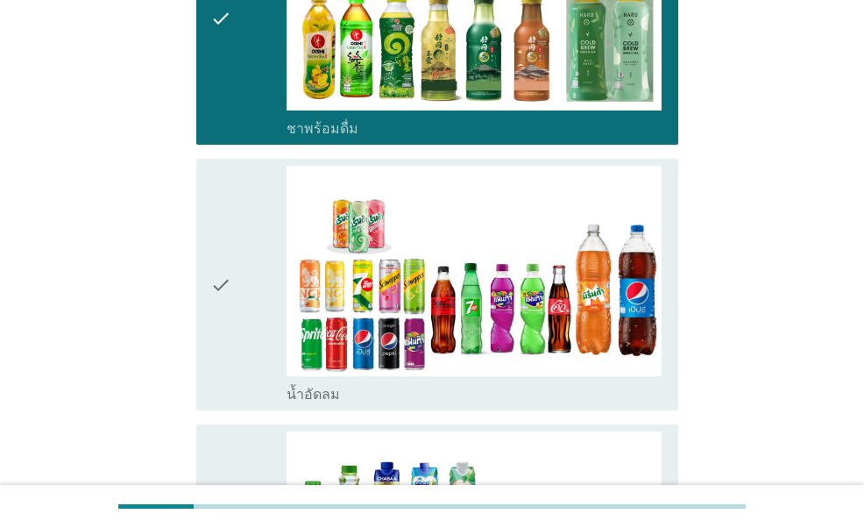
scroll to position [1140, 0]
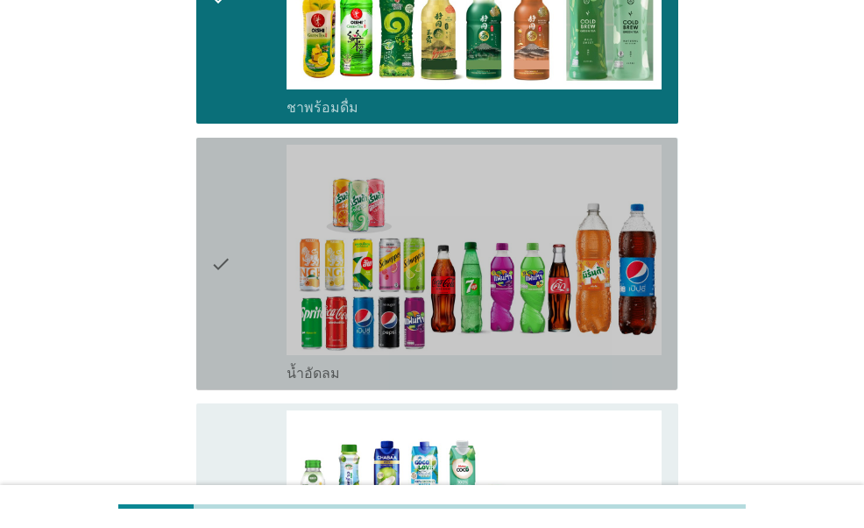
click at [230, 276] on icon "check" at bounding box center [220, 264] width 21 height 238
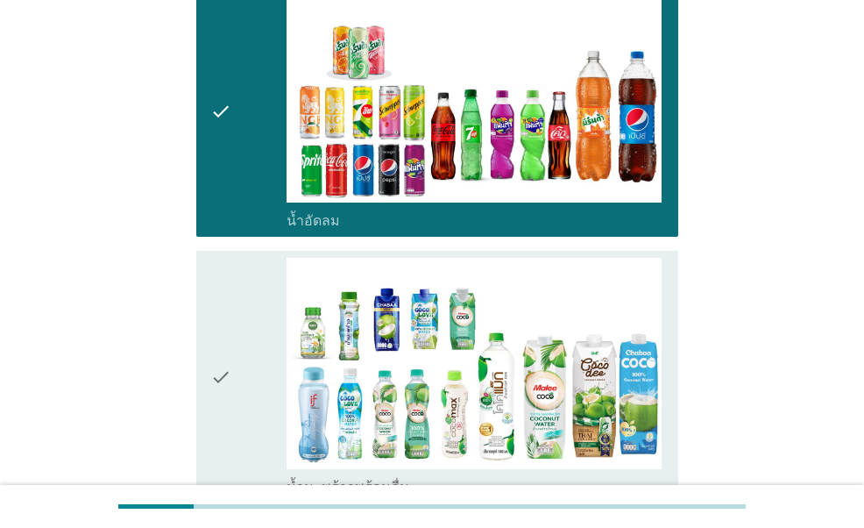
scroll to position [1403, 0]
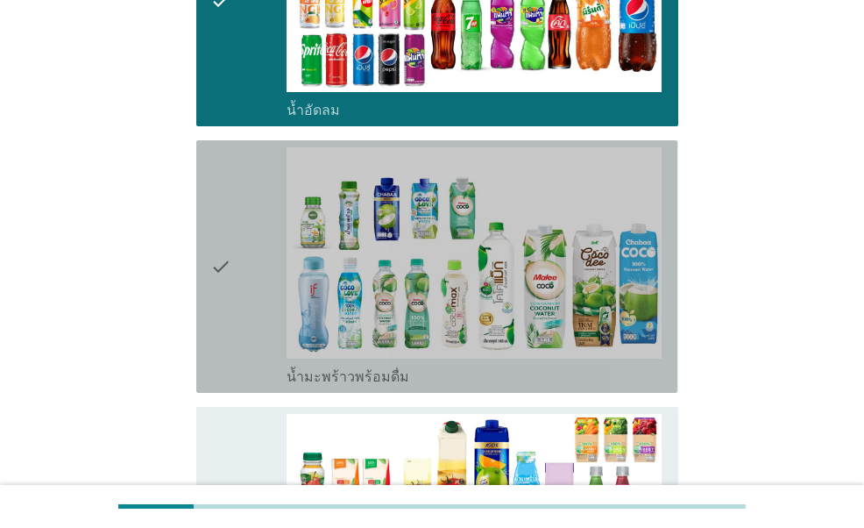
click at [228, 281] on icon "check" at bounding box center [220, 266] width 21 height 238
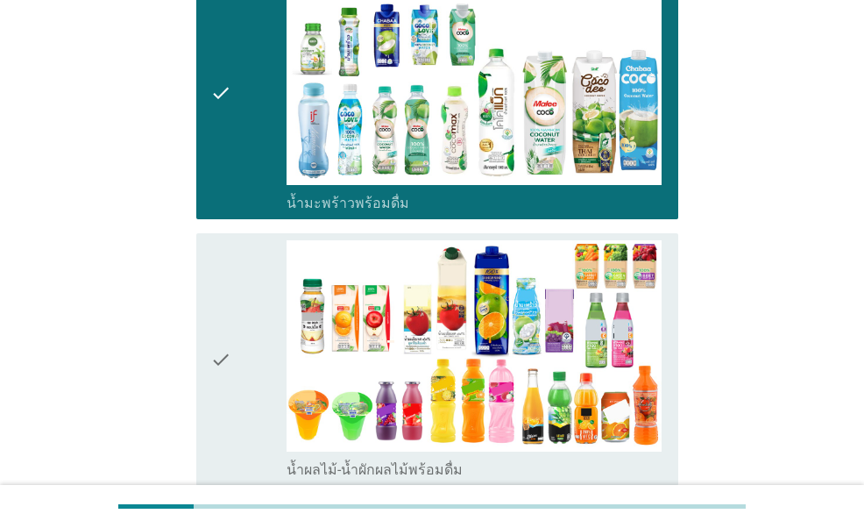
scroll to position [1578, 0]
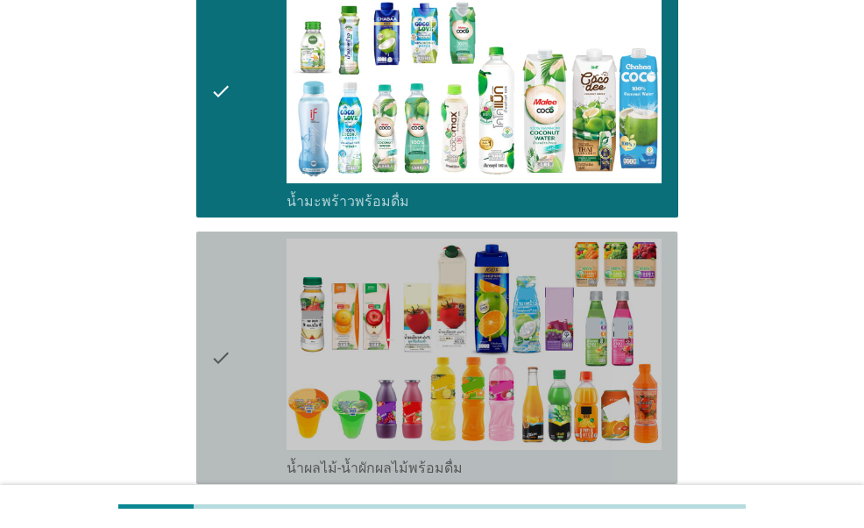
click at [228, 281] on icon "check" at bounding box center [220, 357] width 21 height 238
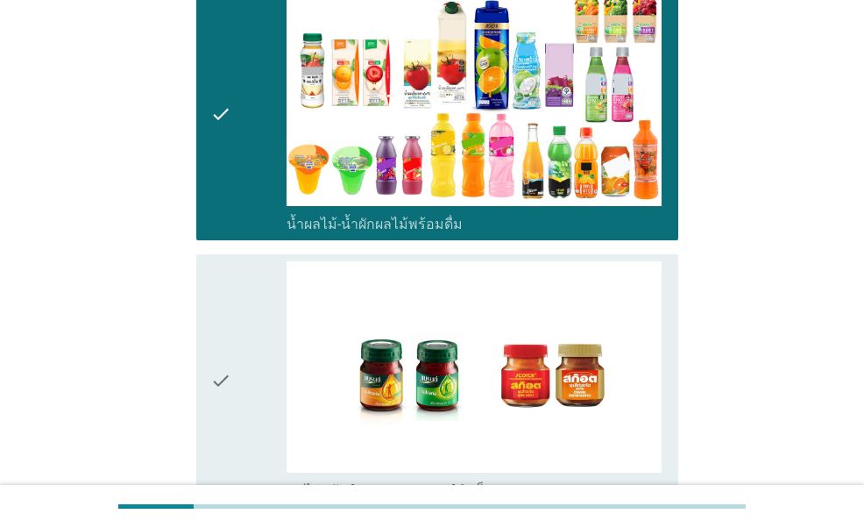
scroll to position [1841, 0]
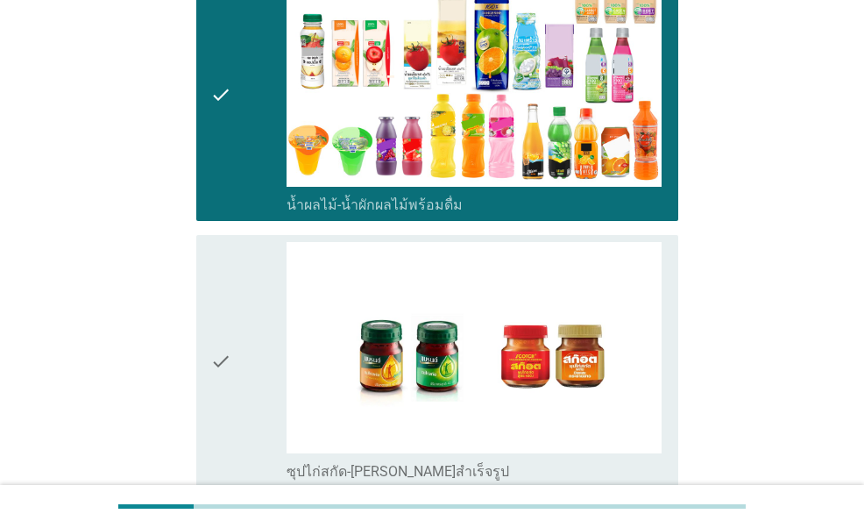
click at [228, 281] on icon "check" at bounding box center [220, 361] width 21 height 238
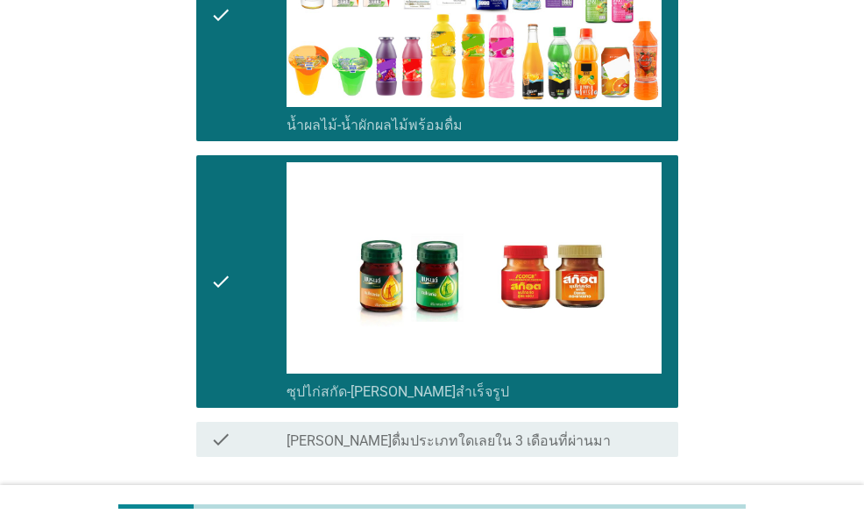
scroll to position [2052, 0]
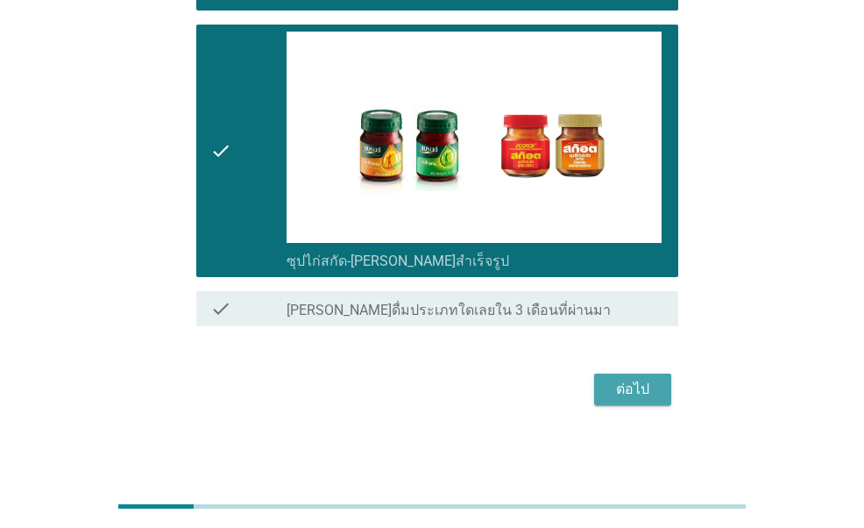
click at [614, 381] on div "ต่อไป" at bounding box center [632, 389] width 49 height 21
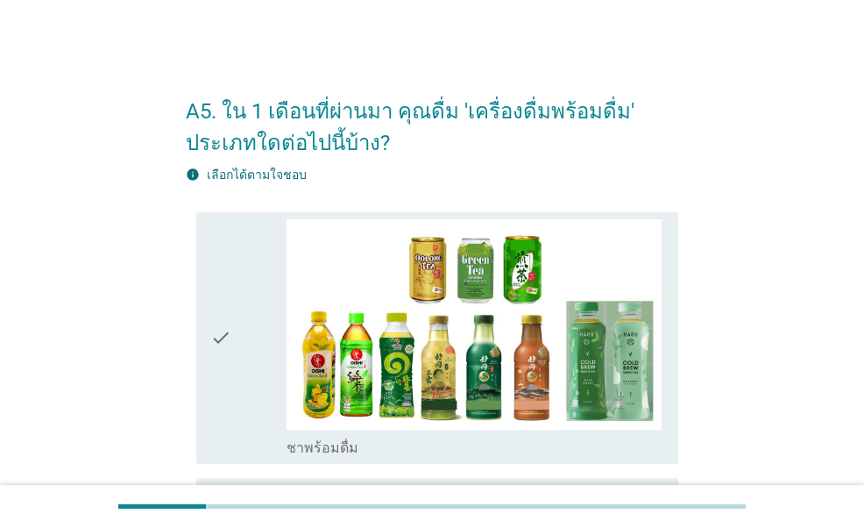
click at [230, 348] on icon "check" at bounding box center [220, 338] width 21 height 238
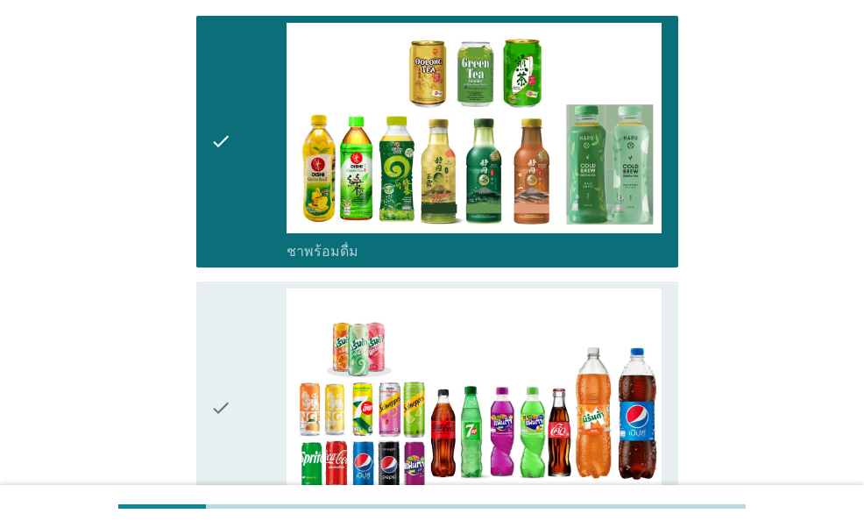
scroll to position [351, 0]
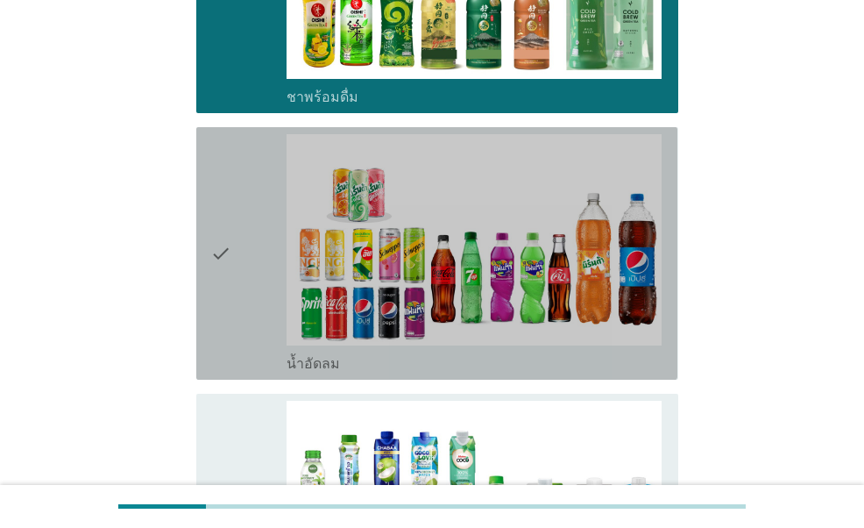
click at [244, 288] on div "check" at bounding box center [247, 253] width 75 height 238
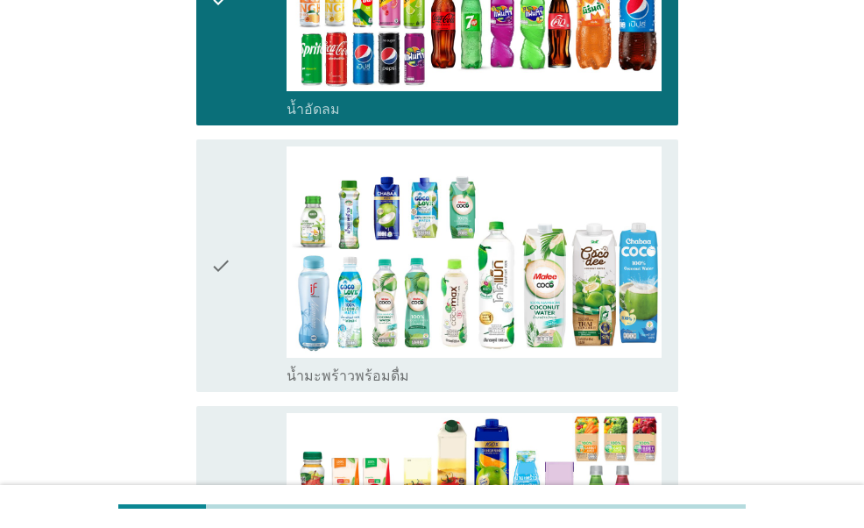
scroll to position [614, 0]
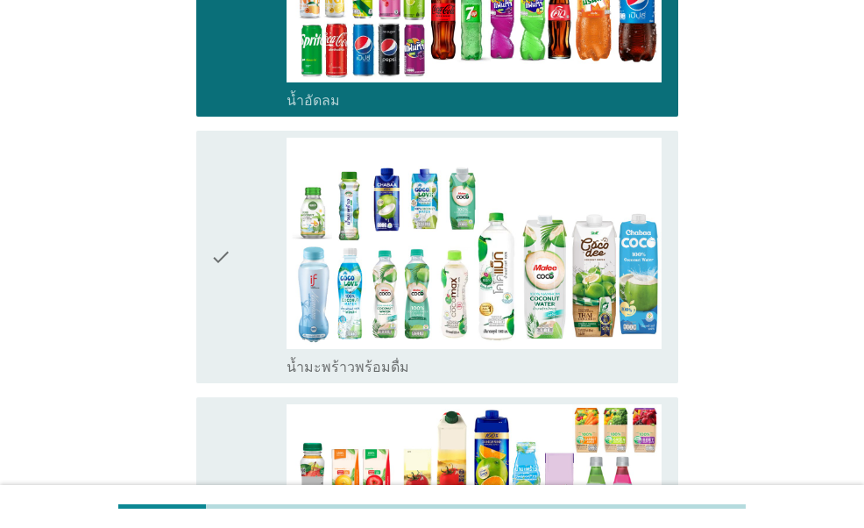
click at [244, 288] on div "check" at bounding box center [247, 257] width 75 height 238
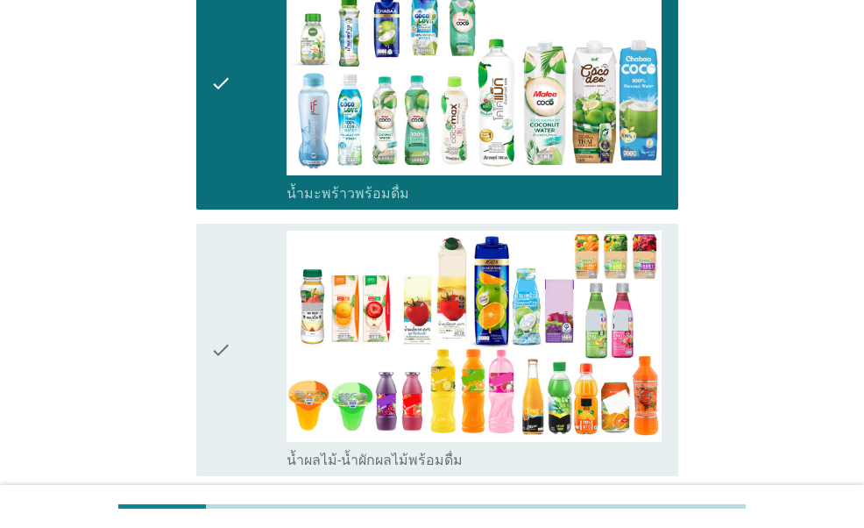
scroll to position [789, 0]
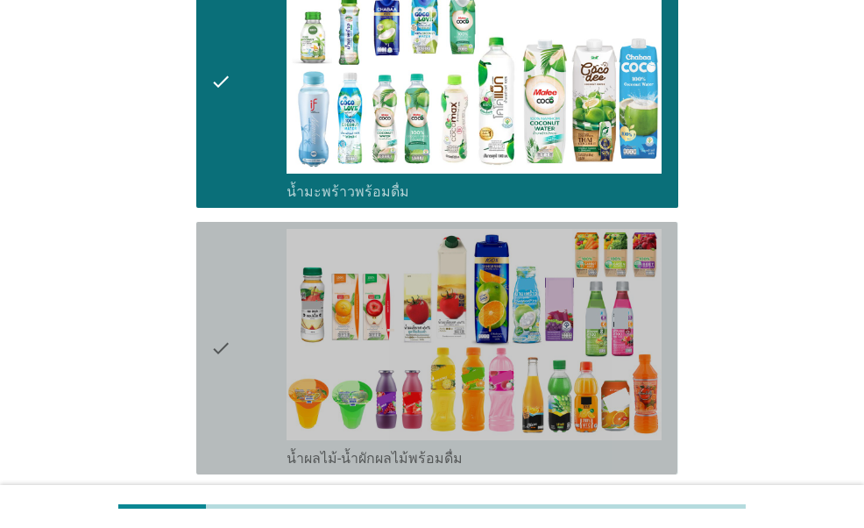
click at [244, 288] on div "check" at bounding box center [247, 348] width 75 height 238
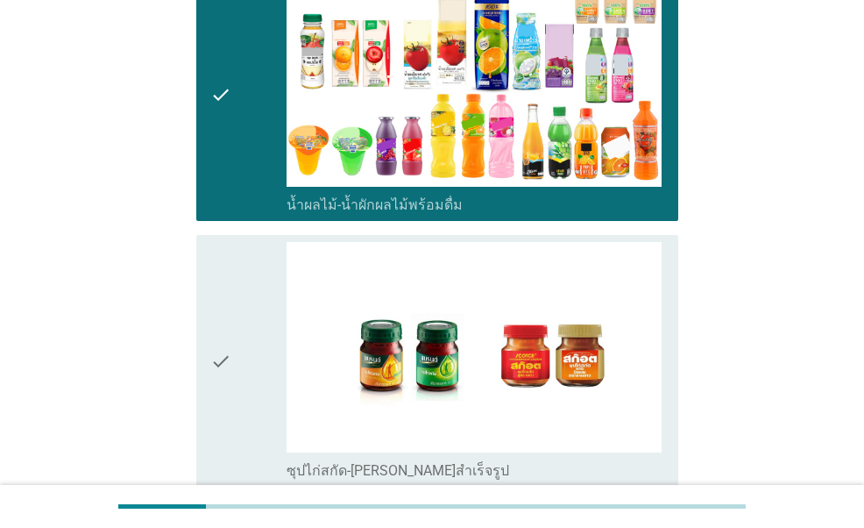
scroll to position [1052, 0]
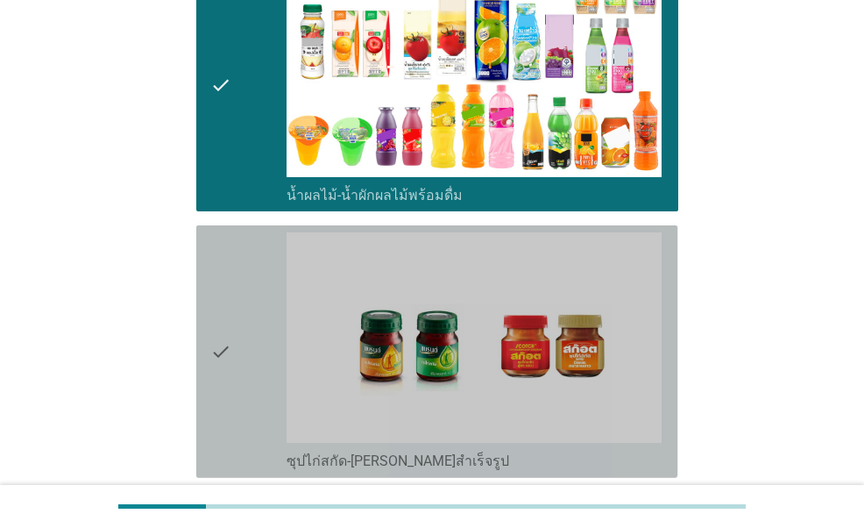
click at [244, 288] on div "check" at bounding box center [247, 351] width 75 height 238
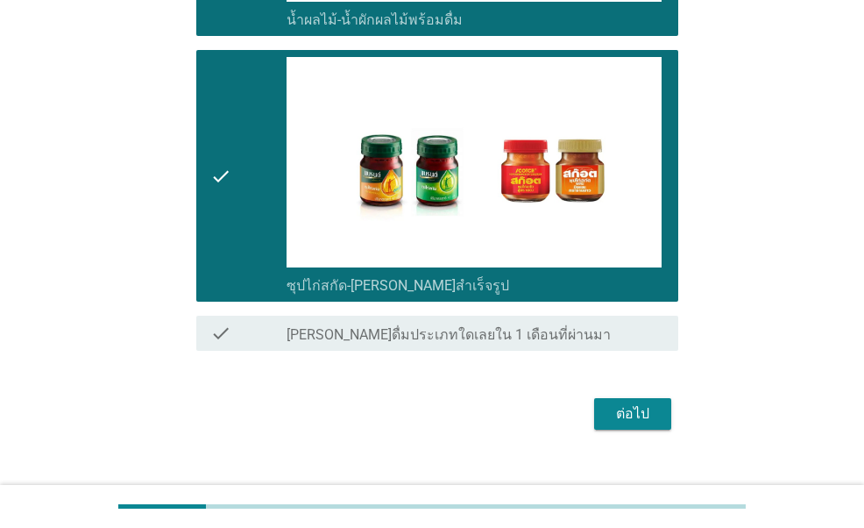
scroll to position [1254, 0]
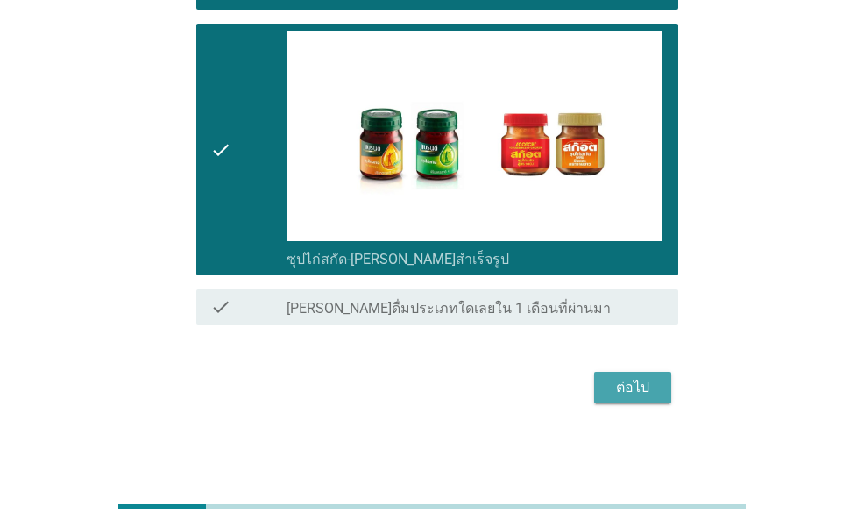
click at [637, 382] on div "ต่อไป" at bounding box center [632, 387] width 49 height 21
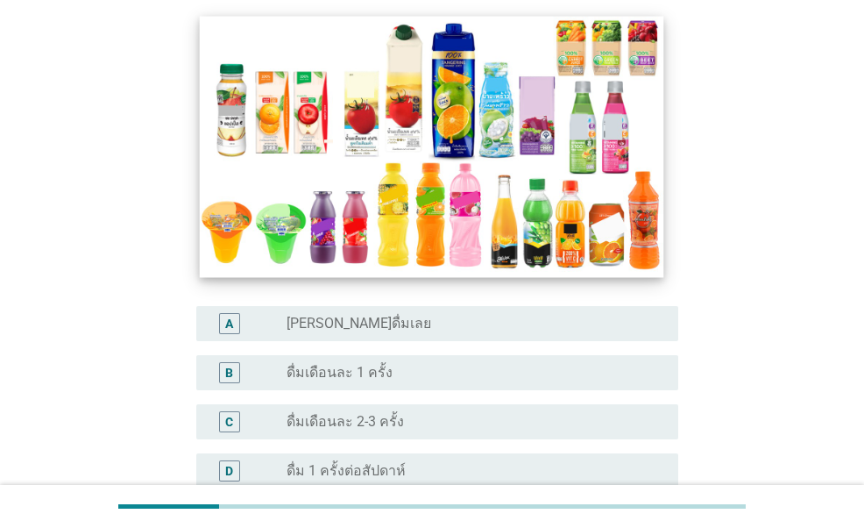
scroll to position [263, 0]
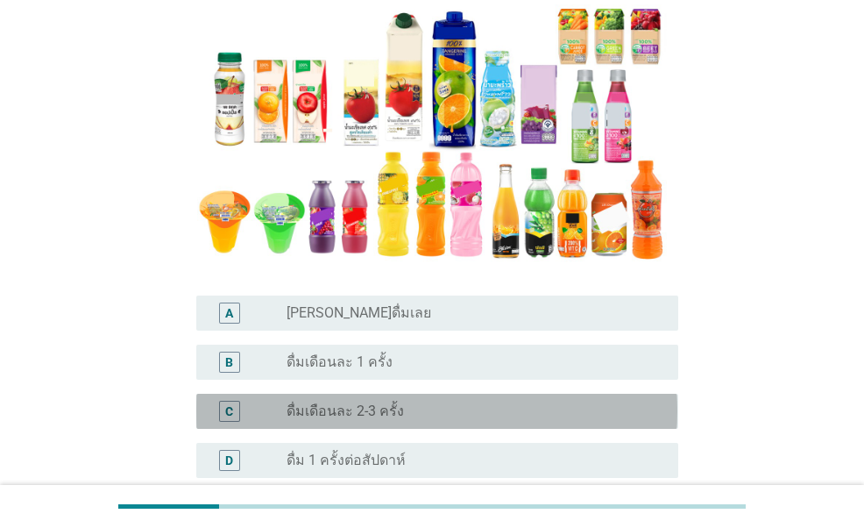
click at [445, 418] on div "radio_button_unchecked ดื่มเดือนละ 2-3 ครั้ง" at bounding box center [469, 411] width 364 height 18
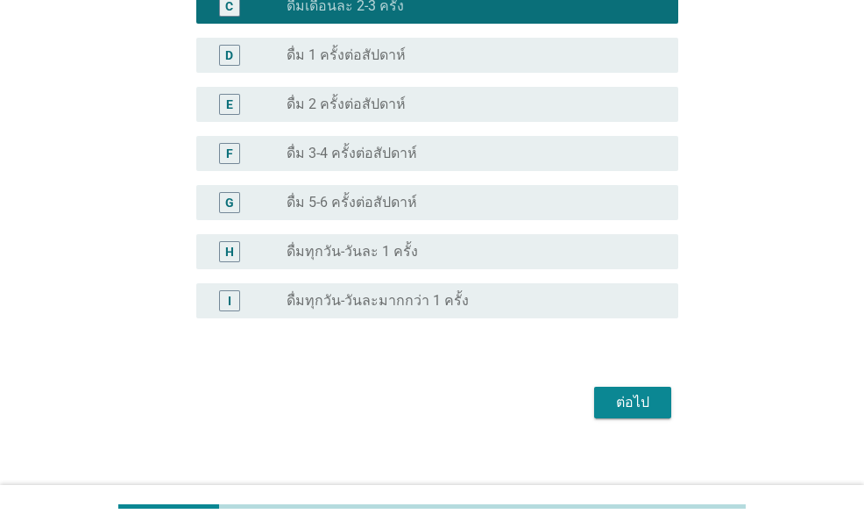
scroll to position [684, 0]
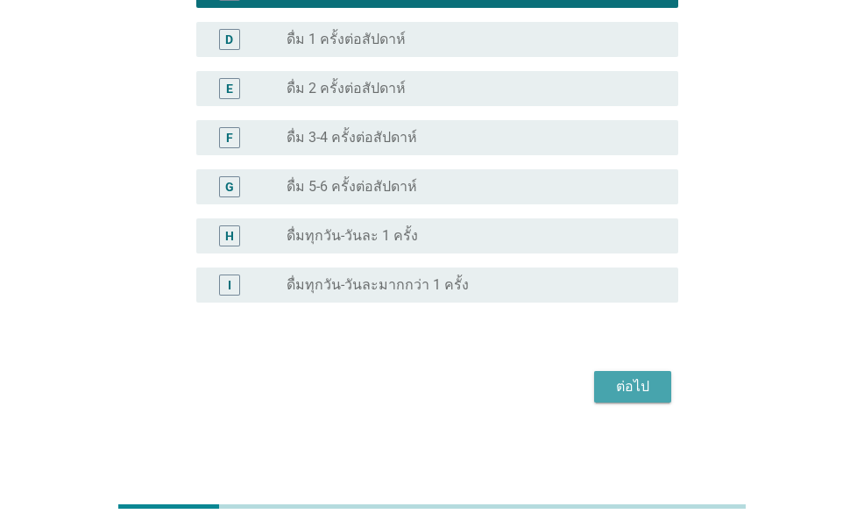
click at [613, 376] on div "ต่อไป" at bounding box center [632, 386] width 49 height 21
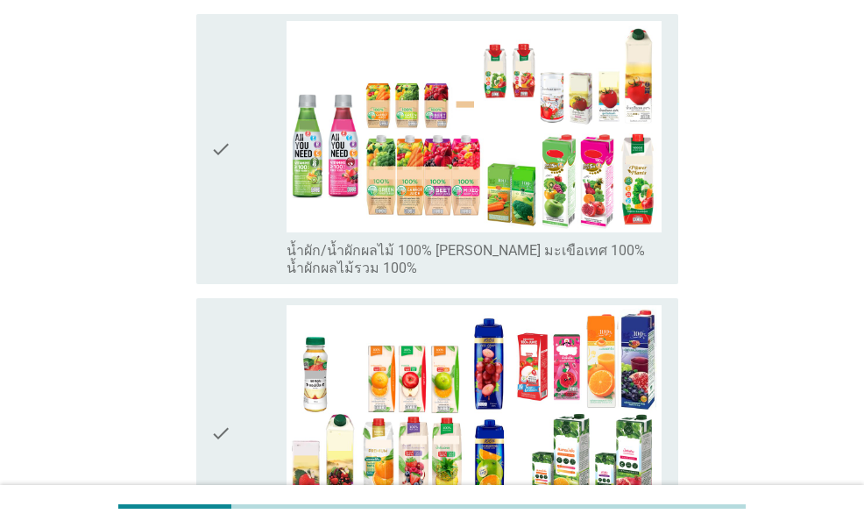
scroll to position [614, 0]
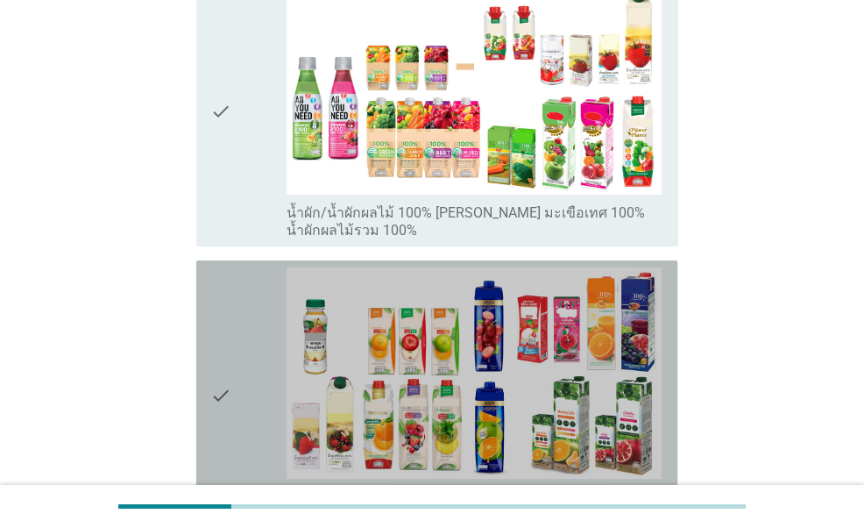
click at [253, 325] on div "check" at bounding box center [247, 395] width 75 height 256
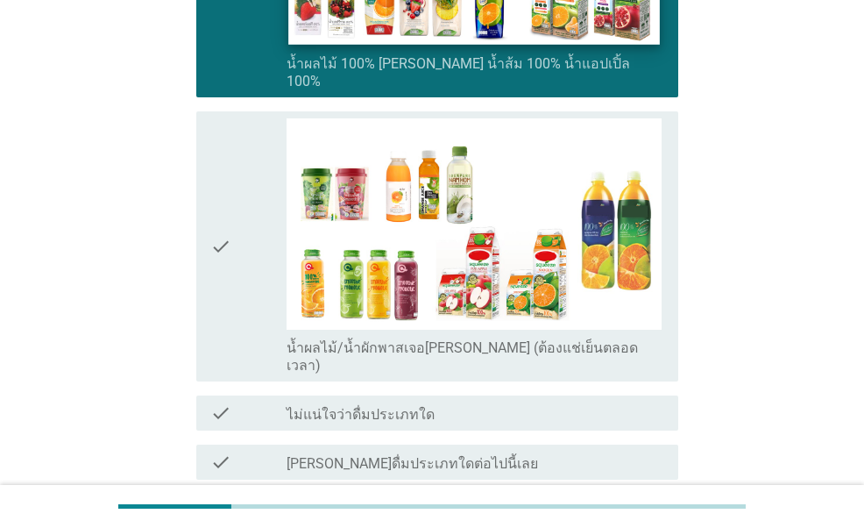
scroll to position [1052, 0]
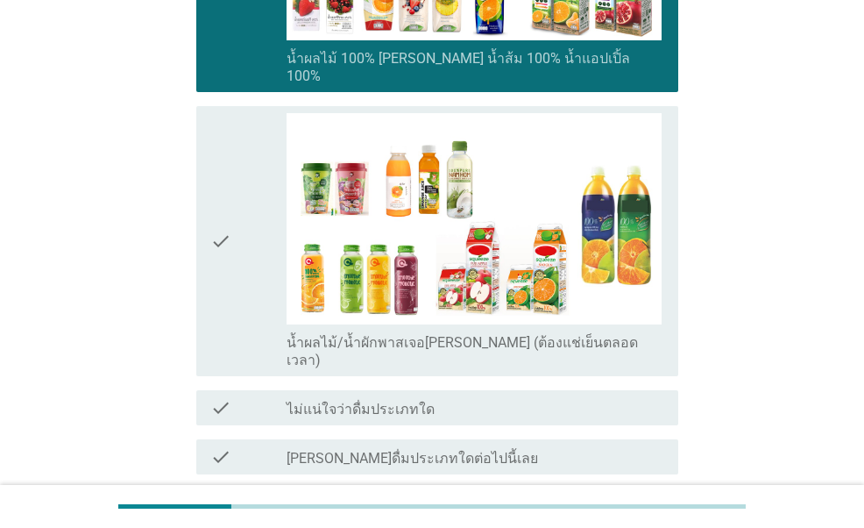
click at [621, 527] on div "ต่อไป" at bounding box center [632, 537] width 49 height 21
